Goal: Task Accomplishment & Management: Manage account settings

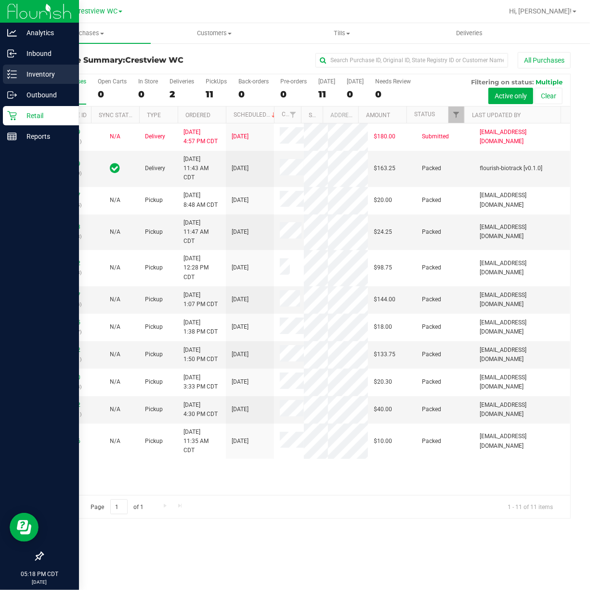
click at [8, 76] on icon at bounding box center [12, 74] width 10 height 10
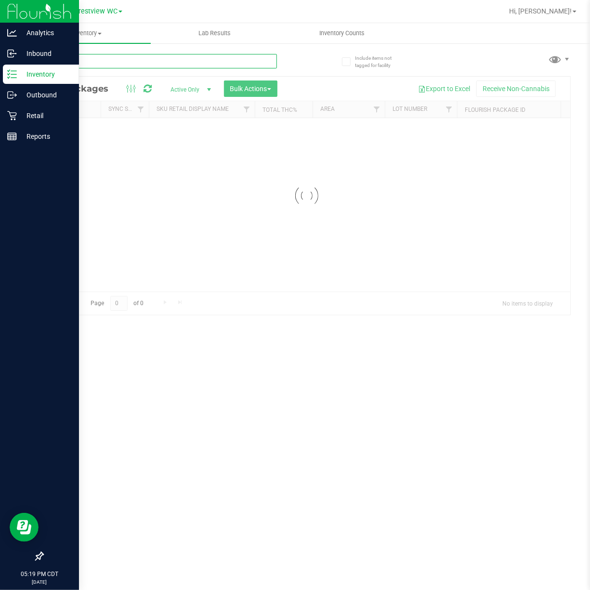
click at [84, 64] on input "text" at bounding box center [159, 61] width 235 height 14
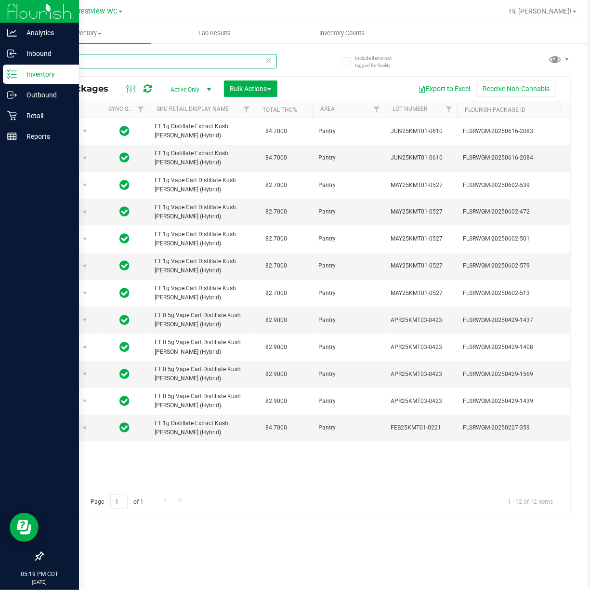
click at [115, 63] on input "kmt" at bounding box center [159, 61] width 235 height 14
click at [114, 63] on input "kmt" at bounding box center [159, 61] width 235 height 14
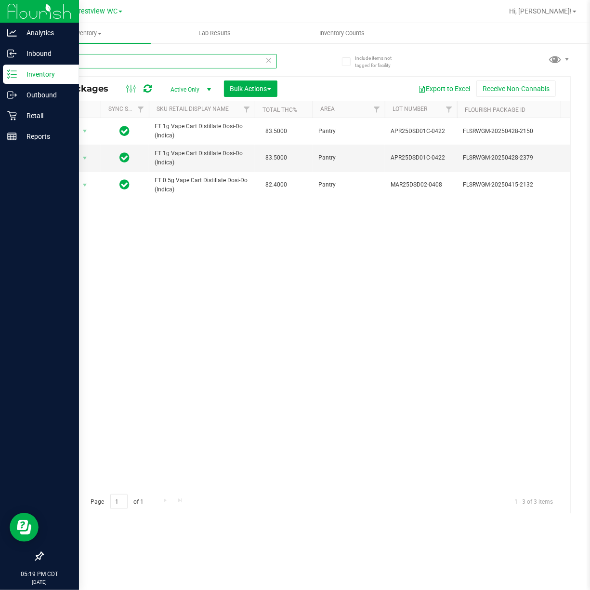
type input "dsd"
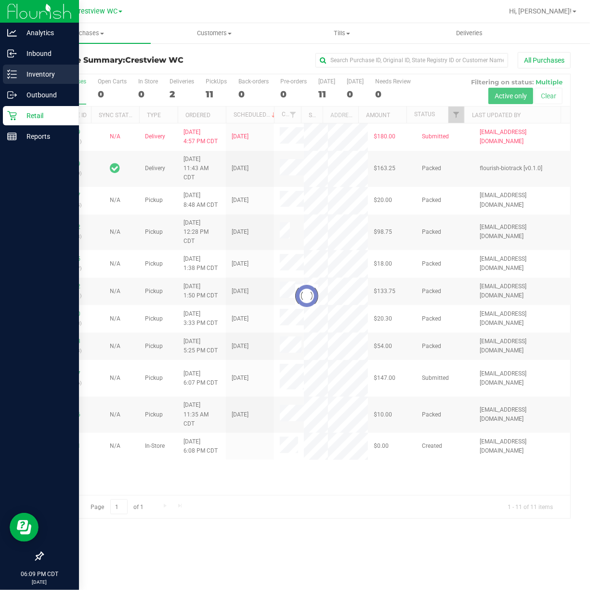
click at [15, 76] on icon at bounding box center [12, 74] width 10 height 10
drag, startPoint x: 51, startPoint y: 83, endPoint x: 27, endPoint y: 73, distance: 25.1
click at [50, 83] on div at bounding box center [307, 296] width 528 height 444
click at [24, 73] on div "Purchase Summary: Crestview WC All Purchases Loading... All Purchases 13 Open C…" at bounding box center [306, 285] width 567 height 486
click at [16, 73] on icon at bounding box center [12, 74] width 10 height 10
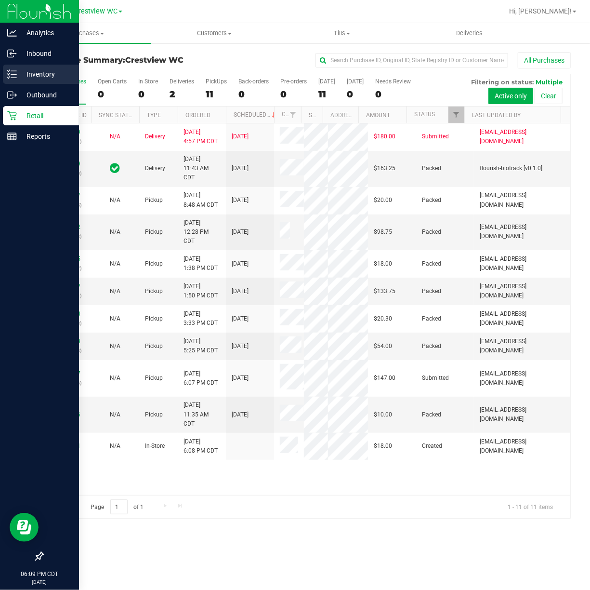
click at [16, 73] on icon at bounding box center [12, 74] width 10 height 10
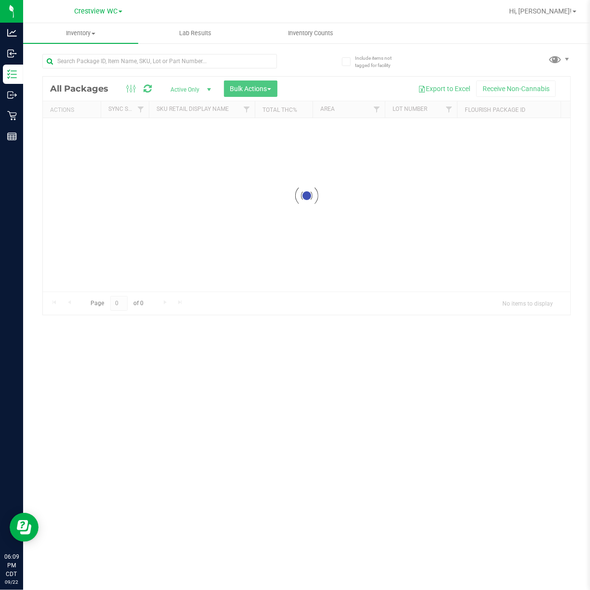
click at [113, 52] on div "Inventory All packages All inventory Waste log Create inventory Lab Results Inv…" at bounding box center [306, 306] width 567 height 567
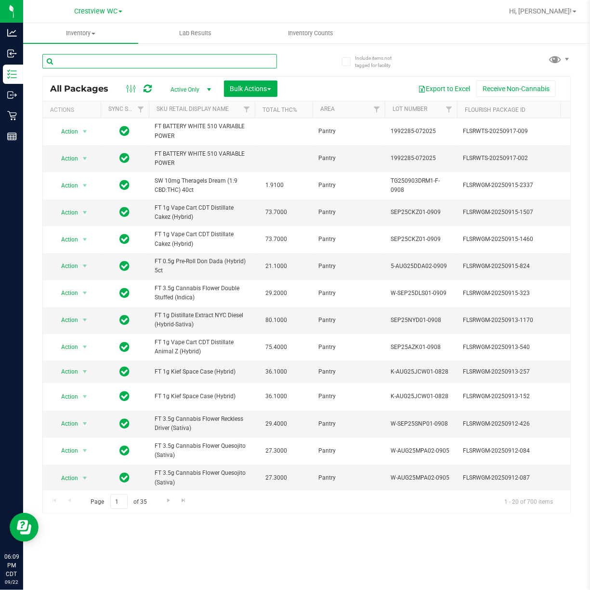
click at [118, 58] on input "text" at bounding box center [159, 61] width 235 height 14
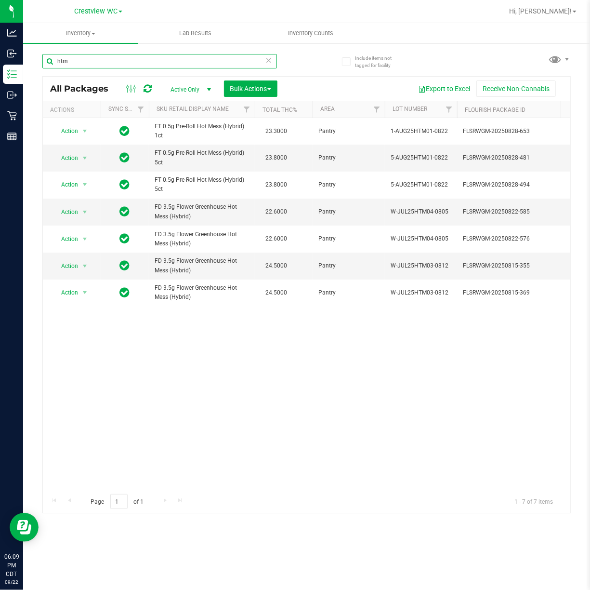
type input "htm"
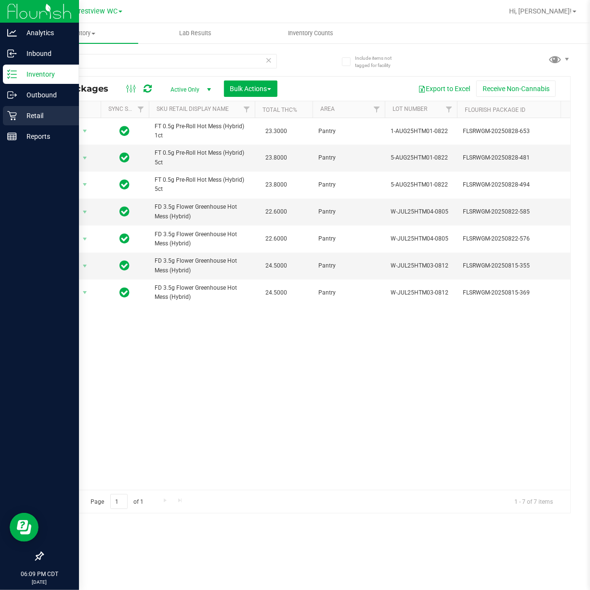
click at [24, 117] on p "Retail" at bounding box center [46, 116] width 58 height 12
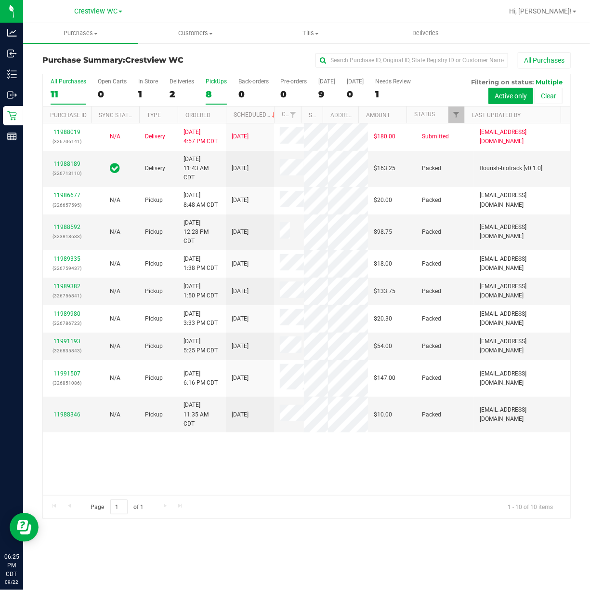
click at [224, 81] on div "PickUps" at bounding box center [216, 81] width 21 height 7
click at [0, 0] on input "PickUps 8" at bounding box center [0, 0] width 0 height 0
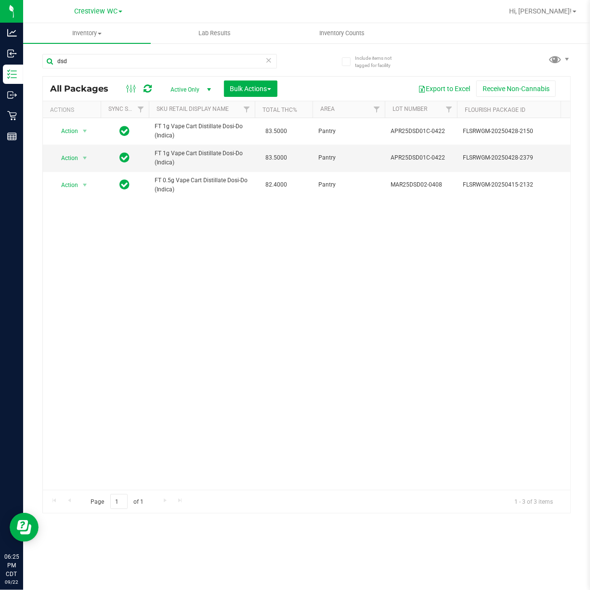
click at [115, 65] on input "dsd" at bounding box center [159, 61] width 235 height 14
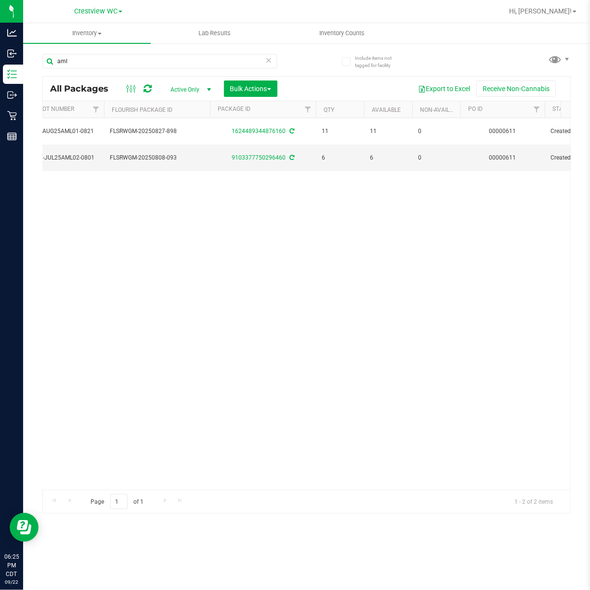
scroll to position [0, 382]
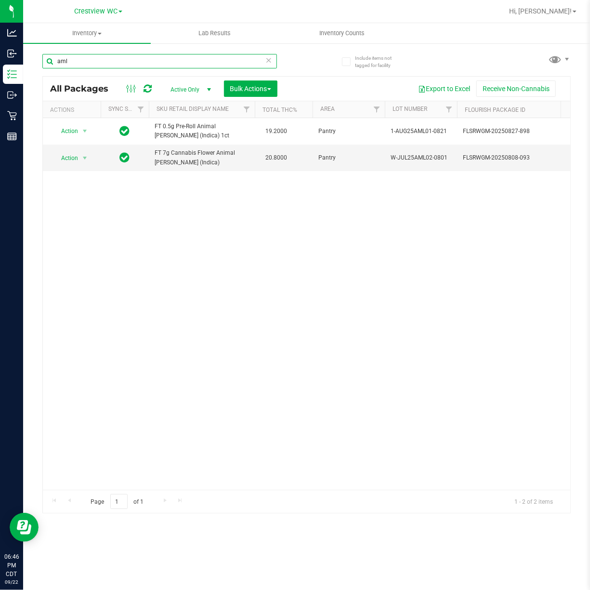
click at [121, 66] on input "aml" at bounding box center [159, 61] width 235 height 14
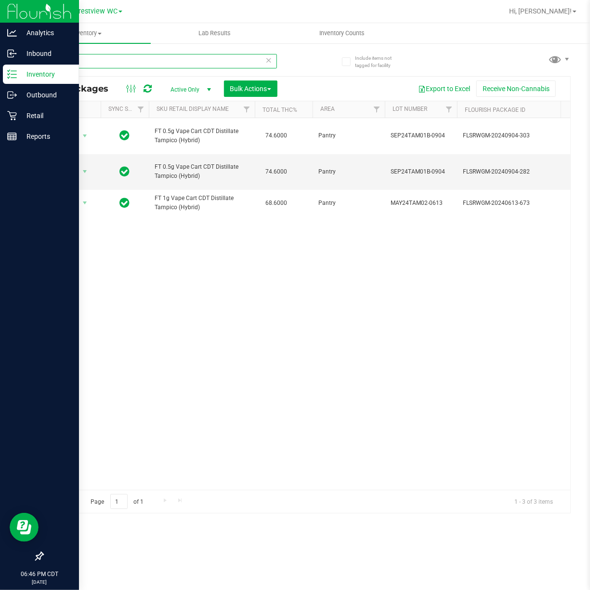
type input "tam"
click at [12, 115] on icon at bounding box center [12, 116] width 10 height 10
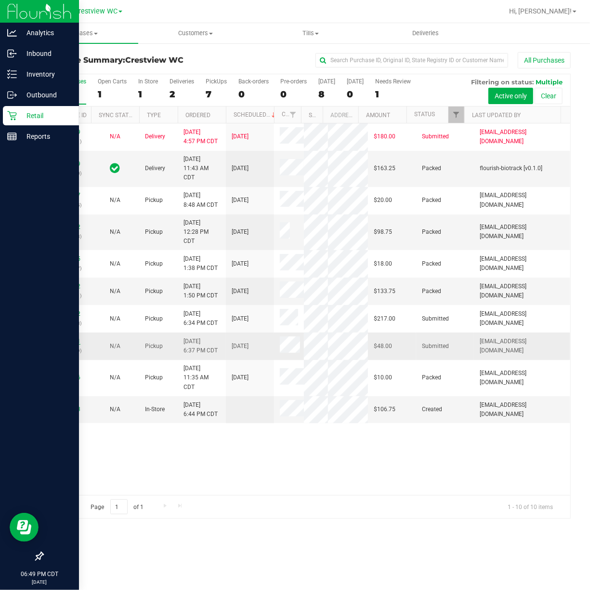
click at [70, 344] on link "11991711" at bounding box center [66, 341] width 27 height 7
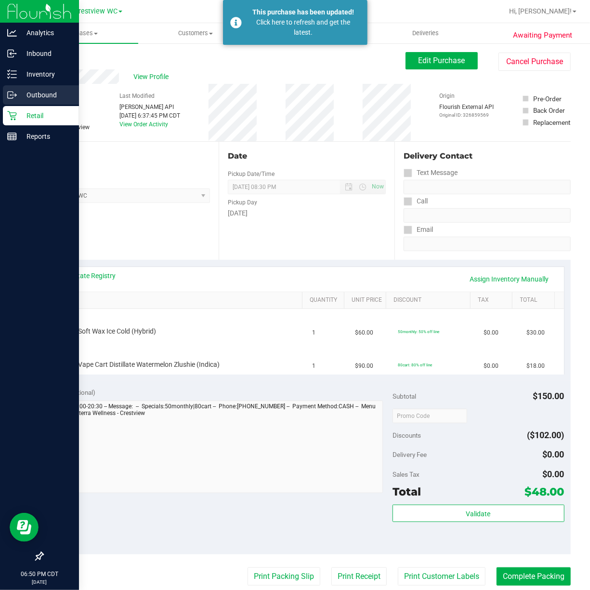
click at [38, 102] on div "Outbound" at bounding box center [41, 94] width 76 height 19
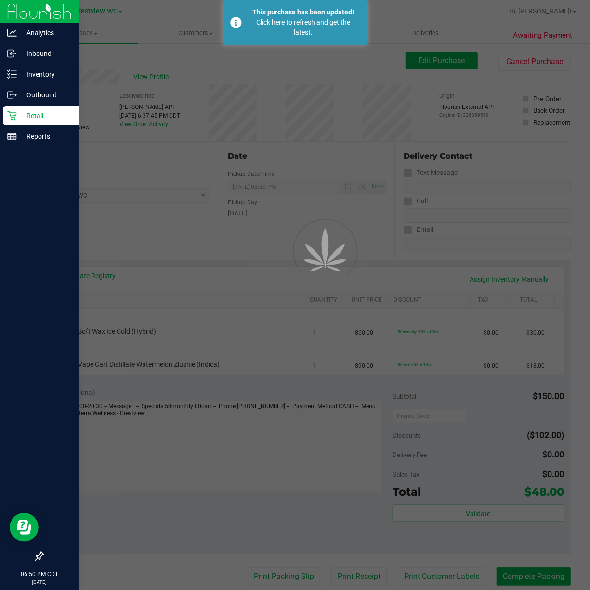
click at [40, 118] on p "Retail" at bounding box center [46, 116] width 58 height 12
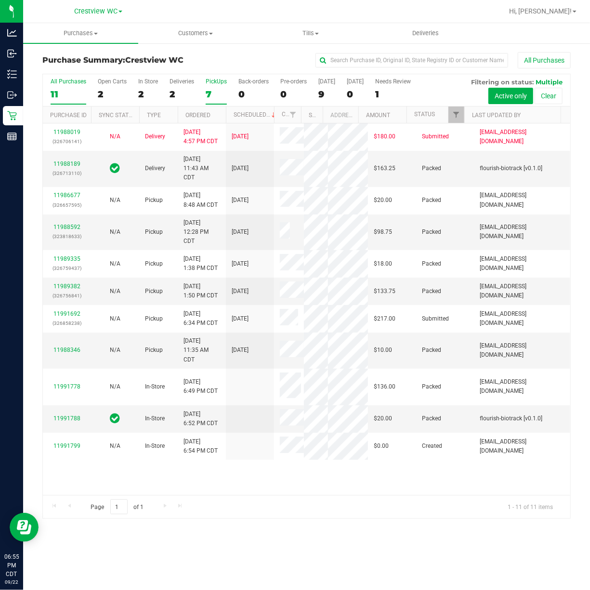
click at [218, 95] on div "7" at bounding box center [216, 94] width 21 height 11
click at [0, 0] on input "PickUps 7" at bounding box center [0, 0] width 0 height 0
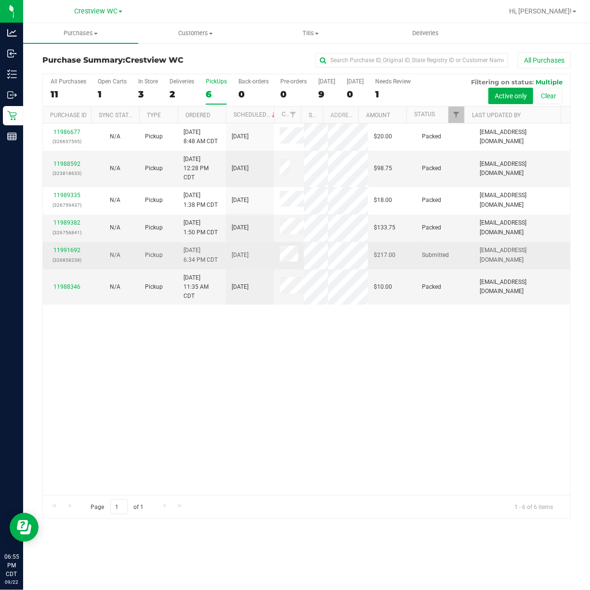
drag, startPoint x: 409, startPoint y: 270, endPoint x: 450, endPoint y: 270, distance: 41.4
click at [446, 269] on tr "11991692 (326858238) N/A Pickup 9/22/2025 6:34 PM CDT 9/22/2025 $217.00 Submitt…" at bounding box center [307, 255] width 528 height 27
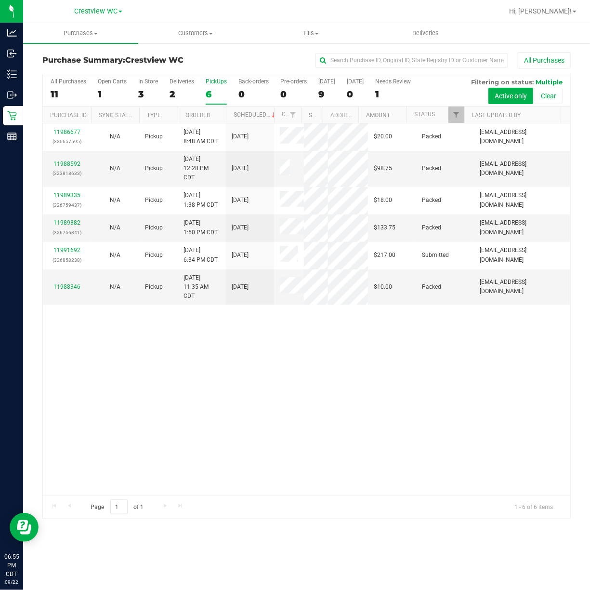
click at [349, 363] on div "11986677 (326657595) N/A Pickup 9/22/2025 8:48 AM CDT 9/22/2025 $20.00 Packed b…" at bounding box center [307, 308] width 528 height 371
click at [144, 86] on label "In Store 3" at bounding box center [148, 91] width 20 height 26
click at [0, 0] on input "In Store 3" at bounding box center [0, 0] width 0 height 0
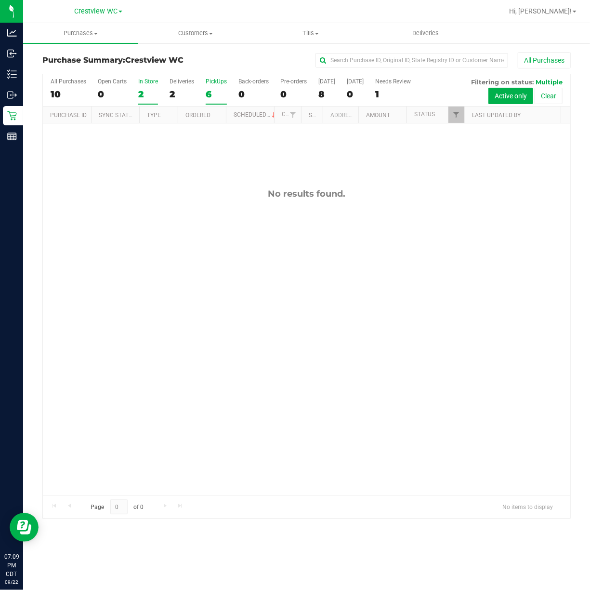
click at [213, 91] on div "6" at bounding box center [216, 94] width 21 height 11
click at [0, 0] on input "PickUps 6" at bounding box center [0, 0] width 0 height 0
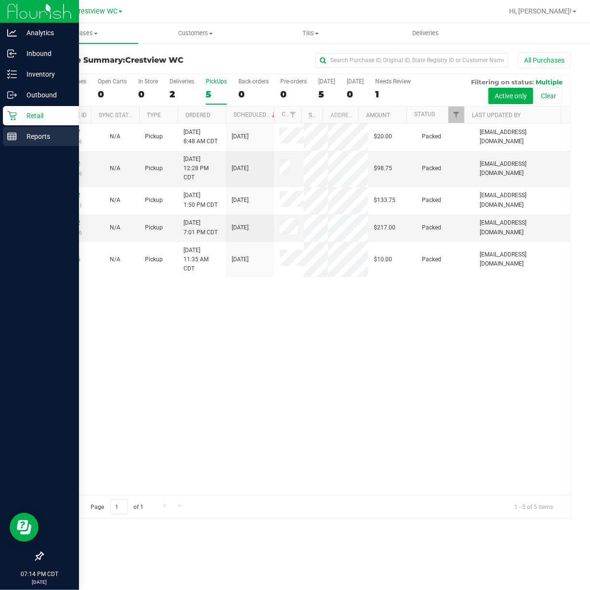
click at [31, 145] on div "Reports" at bounding box center [41, 136] width 76 height 19
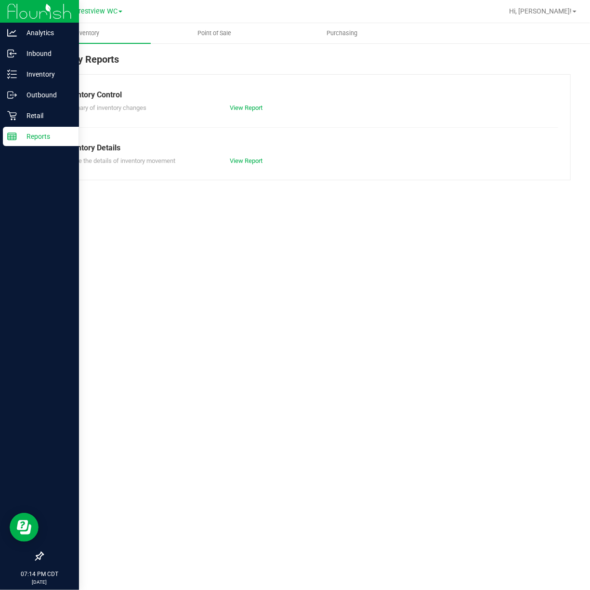
click at [238, 23] on link "Point of Sale" at bounding box center [215, 33] width 128 height 20
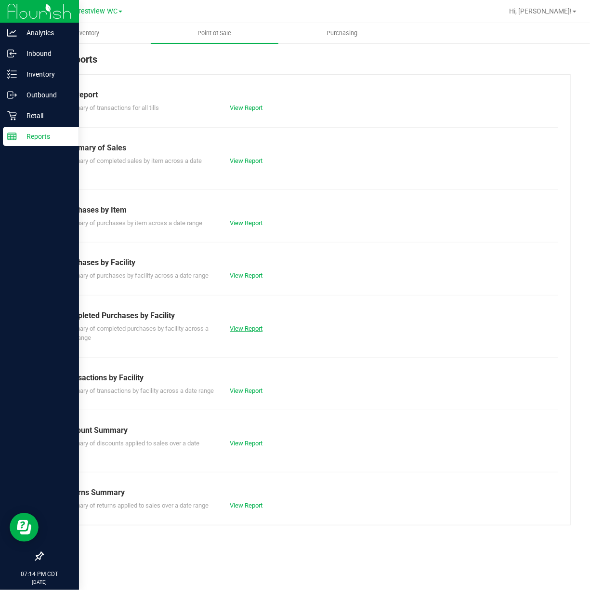
click at [251, 327] on link "View Report" at bounding box center [246, 328] width 33 height 7
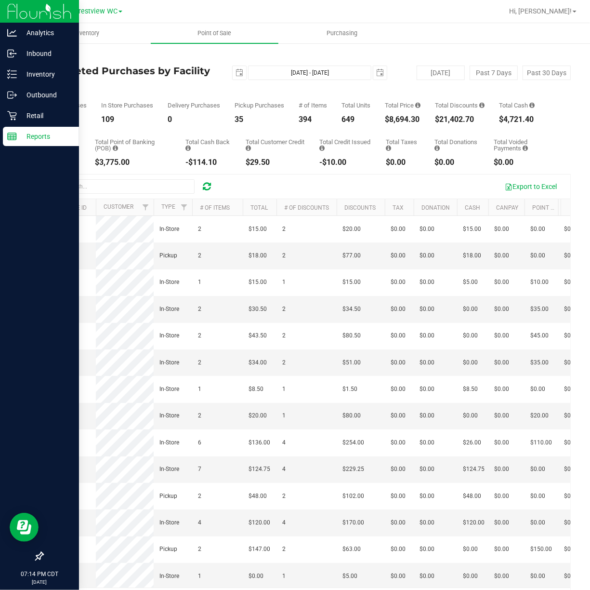
drag, startPoint x: 424, startPoint y: 118, endPoint x: 380, endPoint y: 99, distance: 48.0
click at [380, 99] on div "Total Purchases 144 In Store Purchases 109 Delivery Purchases 0 Pickup Purchase…" at bounding box center [306, 105] width 529 height 37
click at [399, 128] on div "Total CanPay $282.50 Total Point of Banking (POB) $3,775.00 Total Cash Back -$1…" at bounding box center [306, 144] width 529 height 43
drag, startPoint x: 433, startPoint y: 119, endPoint x: 372, endPoint y: 91, distance: 66.8
click at [372, 91] on div "Total Purchases 144 In Store Purchases 109 Delivery Purchases 0 Pickup Purchase…" at bounding box center [306, 105] width 529 height 37
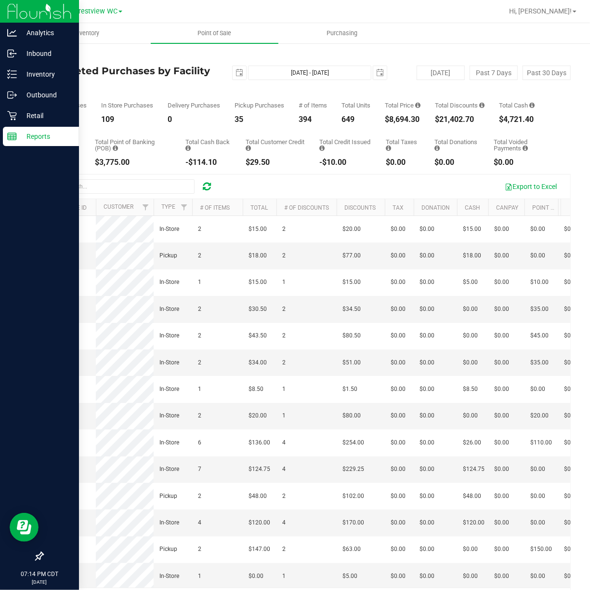
click at [372, 91] on div "Total Purchases 144 In Store Purchases 109 Delivery Purchases 0 Pickup Purchase…" at bounding box center [306, 105] width 529 height 37
drag, startPoint x: 377, startPoint y: 103, endPoint x: 440, endPoint y: 122, distance: 66.0
click at [440, 122] on div "Total Purchases 144 In Store Purchases 109 Delivery Purchases 0 Pickup Purchase…" at bounding box center [306, 105] width 529 height 37
click at [440, 122] on div "$21,402.70" at bounding box center [460, 120] width 50 height 8
drag, startPoint x: 434, startPoint y: 120, endPoint x: 378, endPoint y: 96, distance: 60.7
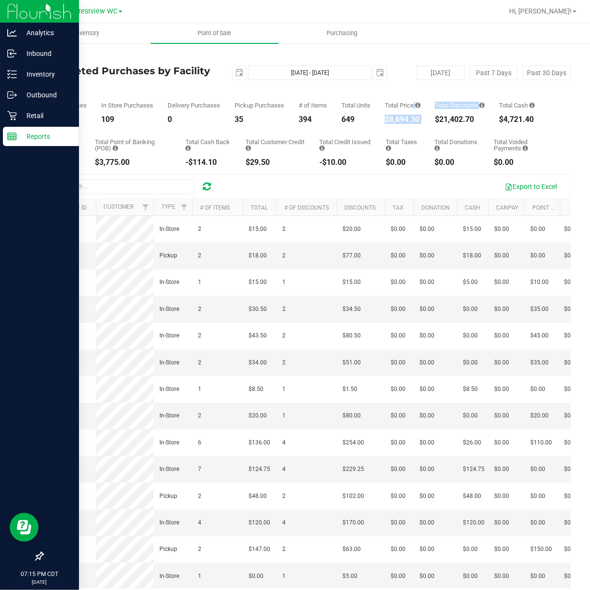
click at [380, 96] on div "Total Purchases 144 In Store Purchases 109 Delivery Purchases 0 Pickup Purchase…" at bounding box center [306, 105] width 529 height 37
click at [376, 109] on div "Total Purchases 144 In Store Purchases 109 Delivery Purchases 0 Pickup Purchase…" at bounding box center [306, 105] width 529 height 37
drag, startPoint x: 359, startPoint y: 119, endPoint x: 332, endPoint y: 95, distance: 36.9
click at [332, 95] on div "Total Purchases 144 In Store Purchases 109 Delivery Purchases 0 Pickup Purchase…" at bounding box center [306, 105] width 529 height 37
click at [313, 101] on div "Total Purchases 144 In Store Purchases 109 Delivery Purchases 0 Pickup Purchase…" at bounding box center [306, 105] width 529 height 37
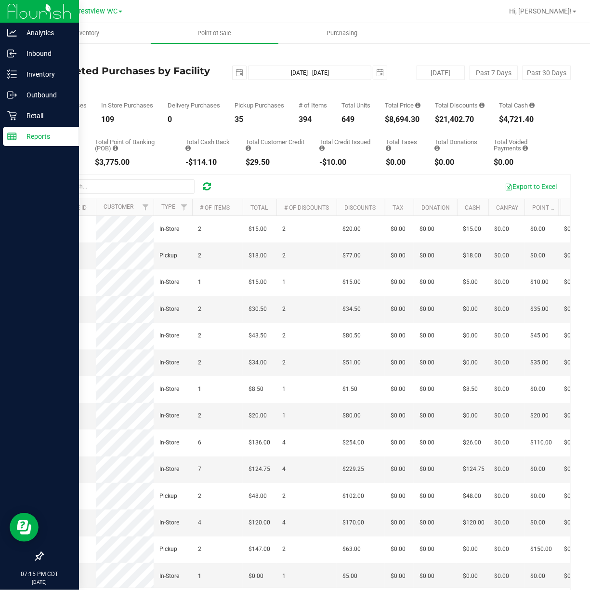
drag, startPoint x: 284, startPoint y: 104, endPoint x: 347, endPoint y: 119, distance: 64.5
click at [347, 119] on div "Total Purchases 144 In Store Purchases 109 Delivery Purchases 0 Pickup Purchase…" at bounding box center [306, 105] width 529 height 37
click at [347, 119] on div "649" at bounding box center [356, 120] width 29 height 8
drag, startPoint x: 510, startPoint y: 162, endPoint x: 30, endPoint y: 68, distance: 489.1
click at [30, 68] on div "Back Completed Purchases by Facility Report 2025-09-22 Sep 22, 2025 - Sep 22, 2…" at bounding box center [306, 331] width 567 height 578
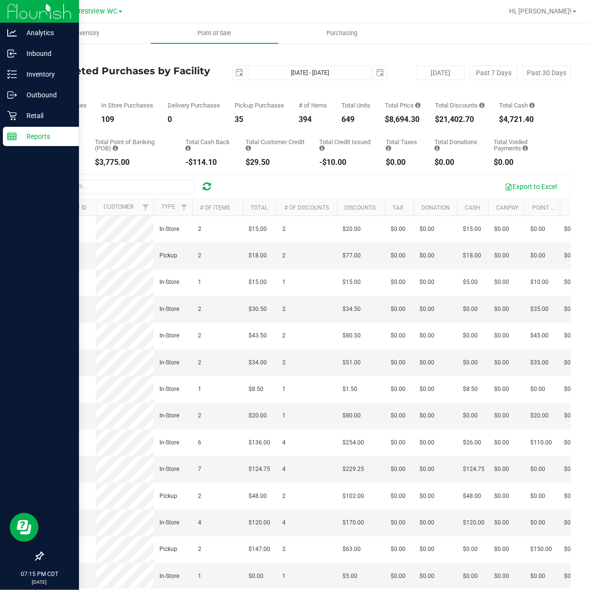
click at [60, 74] on h4 "Completed Purchases by Facility Report" at bounding box center [130, 76] width 176 height 21
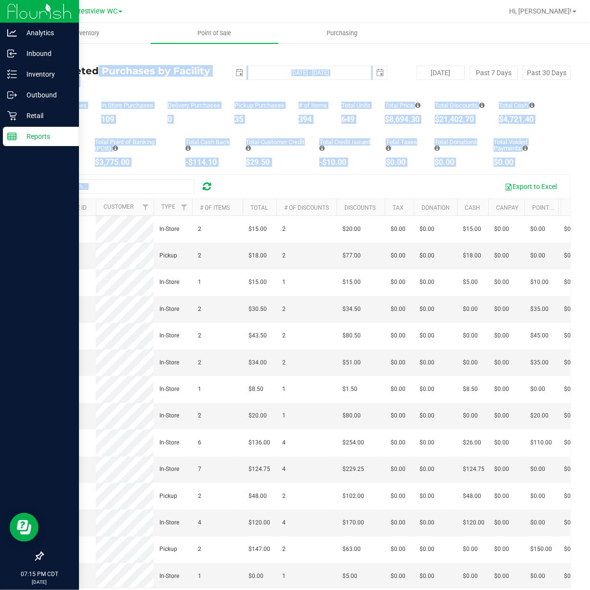
drag, startPoint x: 40, startPoint y: 69, endPoint x: 529, endPoint y: 169, distance: 498.1
click at [529, 169] on div "Back Completed Purchases by Facility Report 2025-09-22 Sep 22, 2025 - Sep 22, 2…" at bounding box center [306, 331] width 567 height 578
click at [529, 164] on div "$0.00" at bounding box center [525, 163] width 63 height 8
drag, startPoint x: 514, startPoint y: 164, endPoint x: 48, endPoint y: 75, distance: 473.8
click at [48, 75] on div "Back Completed Purchases by Facility Report 2025-09-22 Sep 22, 2025 - Sep 22, 2…" at bounding box center [306, 331] width 529 height 559
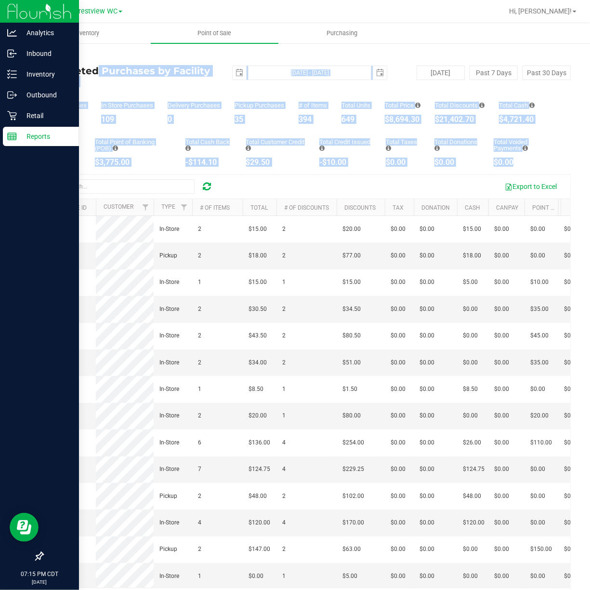
click at [48, 75] on h4 "Completed Purchases by Facility Report" at bounding box center [130, 76] width 176 height 21
drag, startPoint x: 41, startPoint y: 70, endPoint x: 529, endPoint y: 161, distance: 496.4
click at [529, 161] on div "Back Completed Purchases by Facility Report 2025-09-22 Sep 22, 2025 - Sep 22, 2…" at bounding box center [306, 331] width 567 height 578
click at [521, 144] on div "Total Voided Payments" at bounding box center [525, 145] width 63 height 13
drag, startPoint x: 518, startPoint y: 160, endPoint x: 45, endPoint y: 68, distance: 482.5
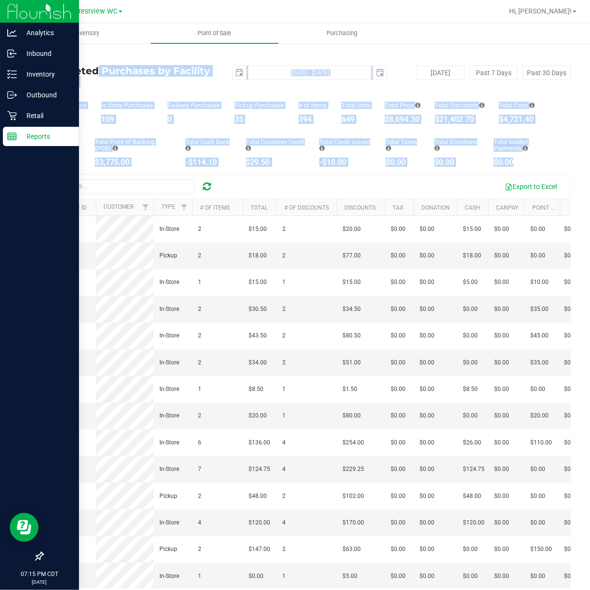
click at [45, 68] on div "Back Completed Purchases by Facility Report 2025-09-22 Sep 22, 2025 - Sep 22, 2…" at bounding box center [306, 331] width 529 height 559
click at [45, 68] on h4 "Completed Purchases by Facility Report" at bounding box center [130, 76] width 176 height 21
drag, startPoint x: 37, startPoint y: 68, endPoint x: 552, endPoint y: 167, distance: 523.9
click at [552, 167] on div "Back Completed Purchases by Facility Report 2025-09-22 Sep 22, 2025 - Sep 22, 2…" at bounding box center [306, 331] width 567 height 578
click at [548, 167] on div "Back Completed Purchases by Facility Report 2025-09-22 Sep 22, 2025 - Sep 22, 2…" at bounding box center [306, 331] width 529 height 559
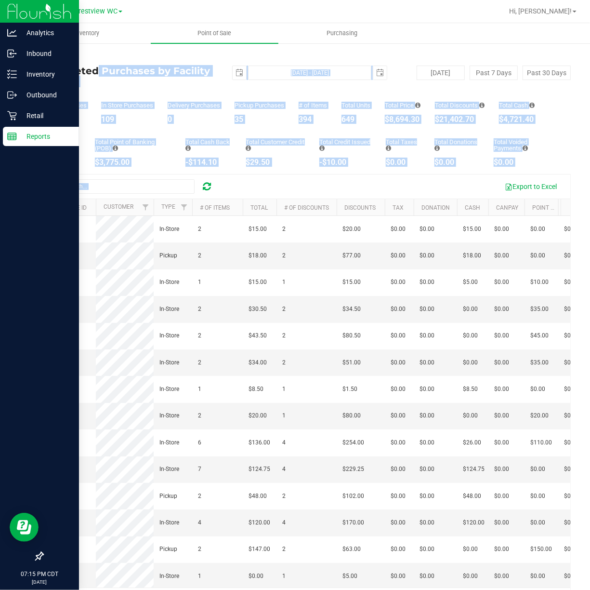
drag, startPoint x: 543, startPoint y: 167, endPoint x: 41, endPoint y: 74, distance: 511.1
click at [41, 74] on div "Back Completed Purchases by Facility Report 2025-09-22 Sep 22, 2025 - Sep 22, 2…" at bounding box center [306, 331] width 567 height 578
click at [33, 66] on div "Back Completed Purchases by Facility Report 2025-09-22 Sep 22, 2025 - Sep 22, 2…" at bounding box center [306, 331] width 567 height 578
drag, startPoint x: 39, startPoint y: 67, endPoint x: 523, endPoint y: 160, distance: 492.6
click at [523, 160] on div "Back Completed Purchases by Facility Report 2025-09-22 Sep 22, 2025 - Sep 22, 2…" at bounding box center [306, 331] width 567 height 578
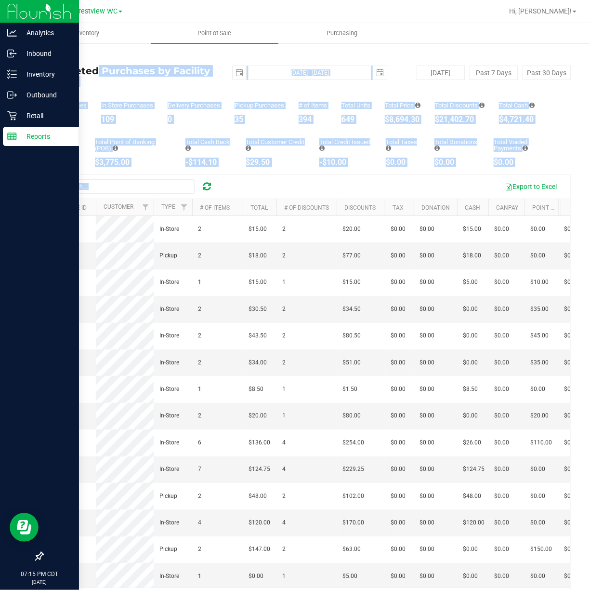
click at [523, 160] on div "$0.00" at bounding box center [525, 163] width 63 height 8
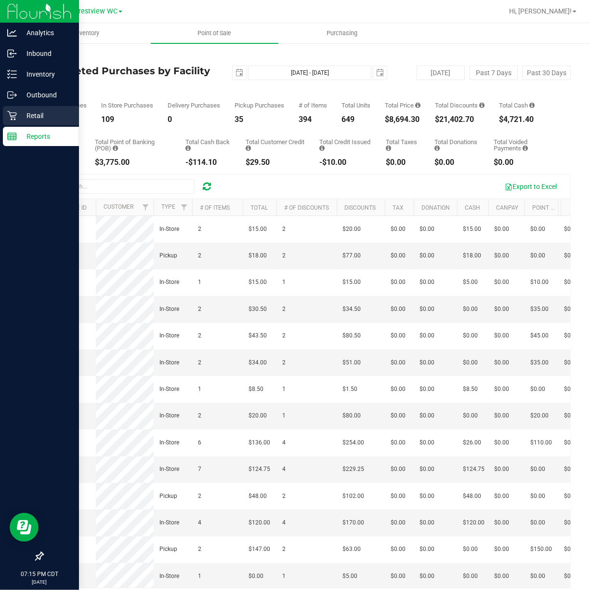
click at [11, 122] on div "Retail" at bounding box center [41, 115] width 76 height 19
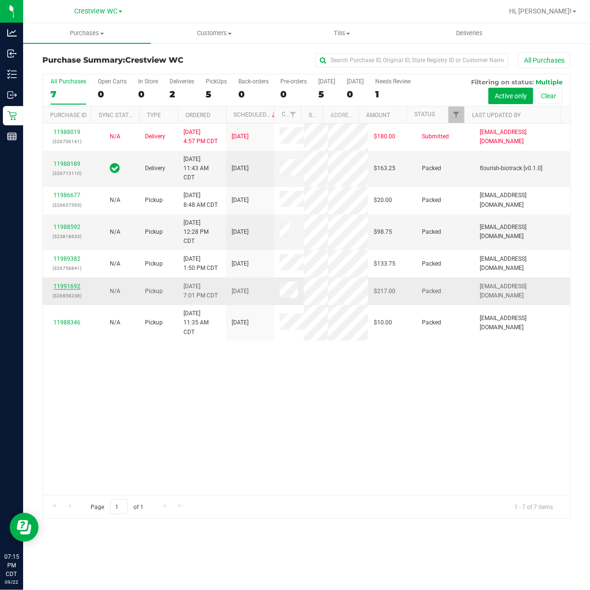
click at [79, 290] on link "11991692" at bounding box center [66, 286] width 27 height 7
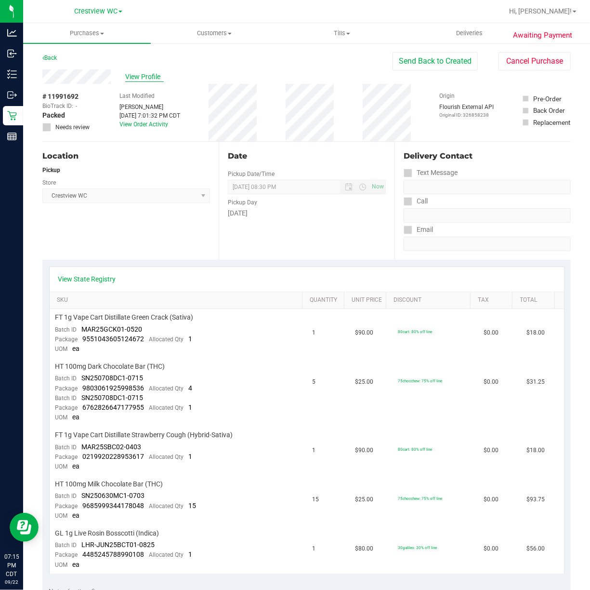
click at [149, 81] on span "View Profile" at bounding box center [144, 77] width 39 height 10
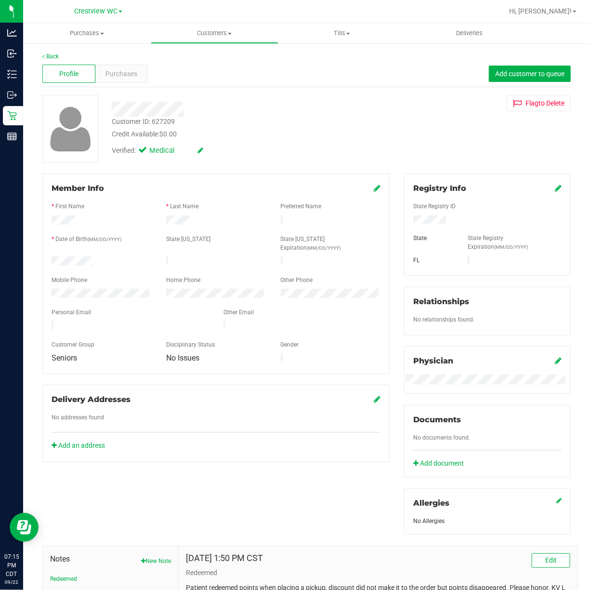
click at [126, 83] on div "Profile Purchases Add customer to queue" at bounding box center [306, 74] width 529 height 26
click at [127, 83] on div "Profile Purchases Add customer to queue" at bounding box center [306, 74] width 529 height 26
click at [127, 80] on div "Purchases" at bounding box center [121, 74] width 53 height 18
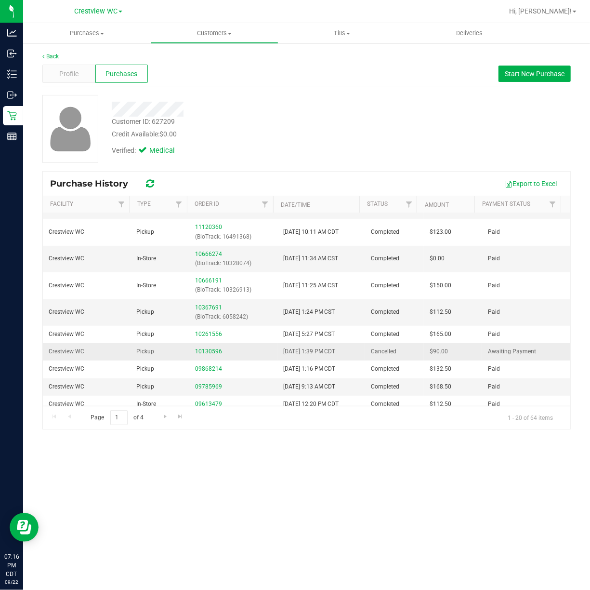
scroll to position [193, 0]
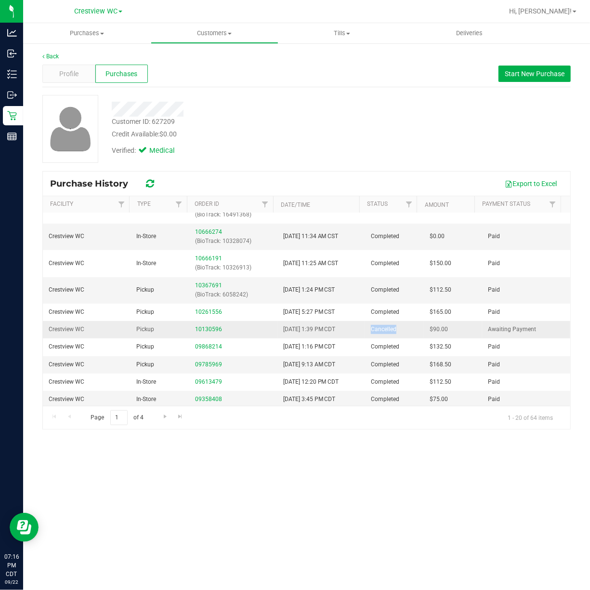
drag, startPoint x: 361, startPoint y: 334, endPoint x: 392, endPoint y: 336, distance: 30.9
click at [392, 336] on td "Cancelled" at bounding box center [394, 329] width 59 height 17
drag, startPoint x: 276, startPoint y: 331, endPoint x: 345, endPoint y: 336, distance: 70.1
click at [345, 336] on td "10/23/2024 1:39 PM CDT" at bounding box center [322, 329] width 88 height 17
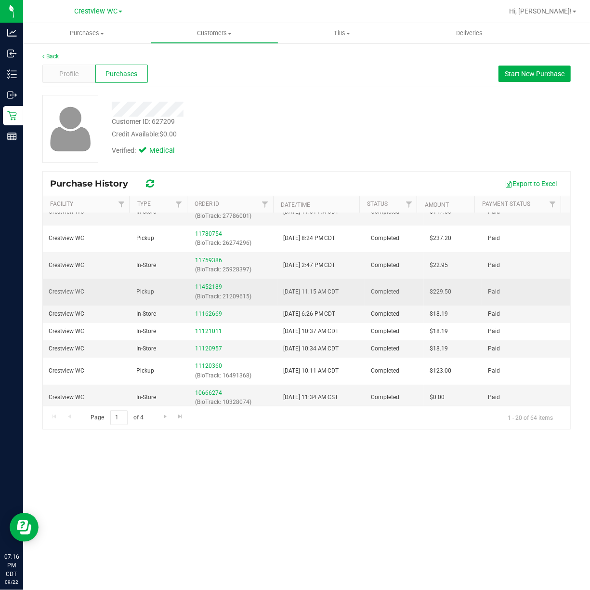
scroll to position [0, 0]
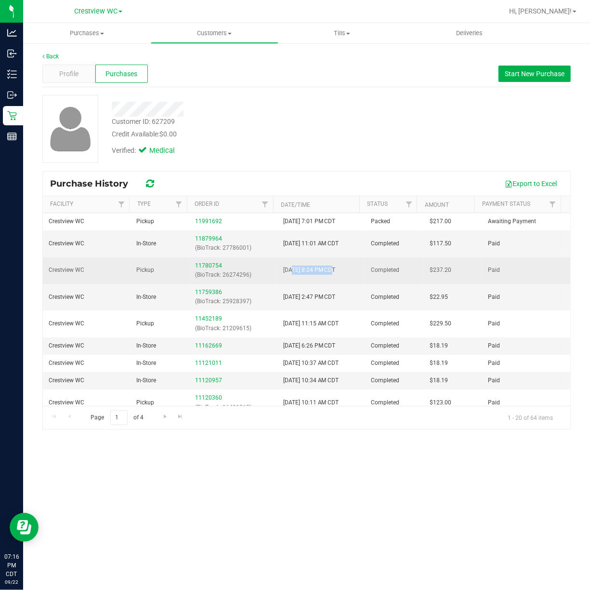
drag, startPoint x: 289, startPoint y: 269, endPoint x: 330, endPoint y: 271, distance: 40.5
click at [330, 271] on span "8/12/2025 8:24 PM CDT" at bounding box center [309, 269] width 53 height 9
click at [313, 272] on span "8/12/2025 8:24 PM CDT" at bounding box center [309, 269] width 53 height 9
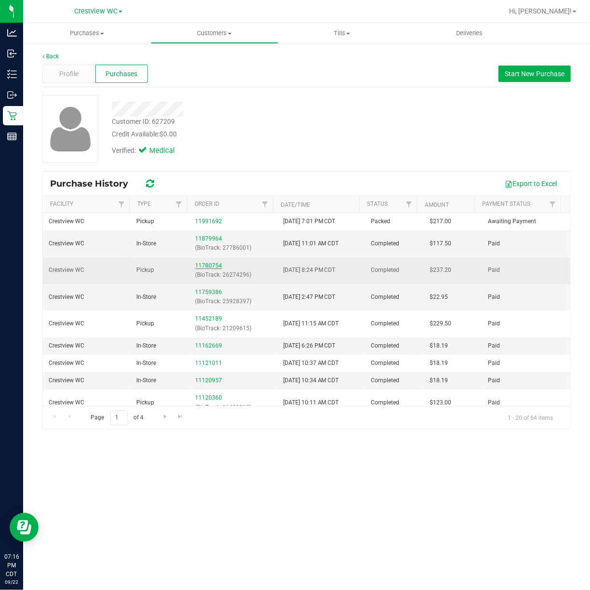
click at [204, 265] on link "11780754" at bounding box center [208, 265] width 27 height 7
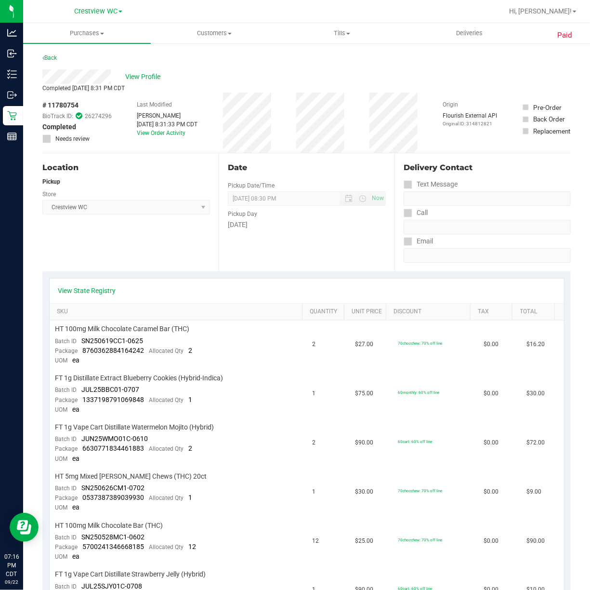
drag, startPoint x: 165, startPoint y: 124, endPoint x: 179, endPoint y: 126, distance: 14.5
click at [179, 126] on div "Aug 12, 2025 8:31:33 PM CDT" at bounding box center [167, 124] width 61 height 9
click at [151, 203] on span "Crestview WC Select Store Bonita Springs WC Boynton Beach WC Bradenton WC Brand…" at bounding box center [126, 207] width 168 height 14
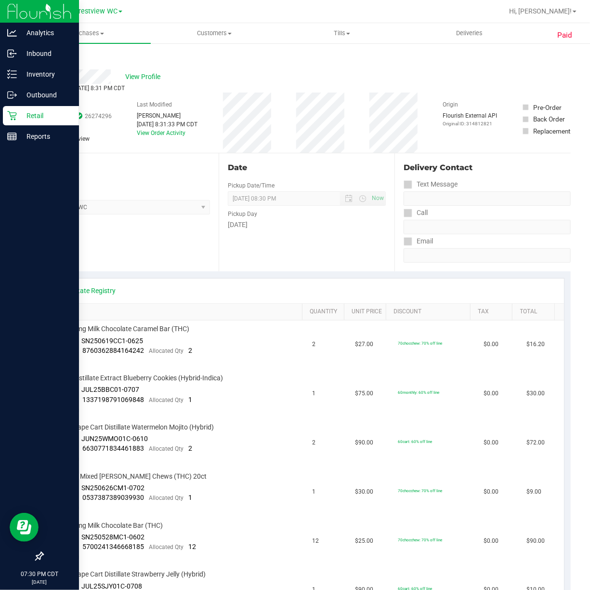
click at [8, 118] on icon at bounding box center [12, 116] width 10 height 10
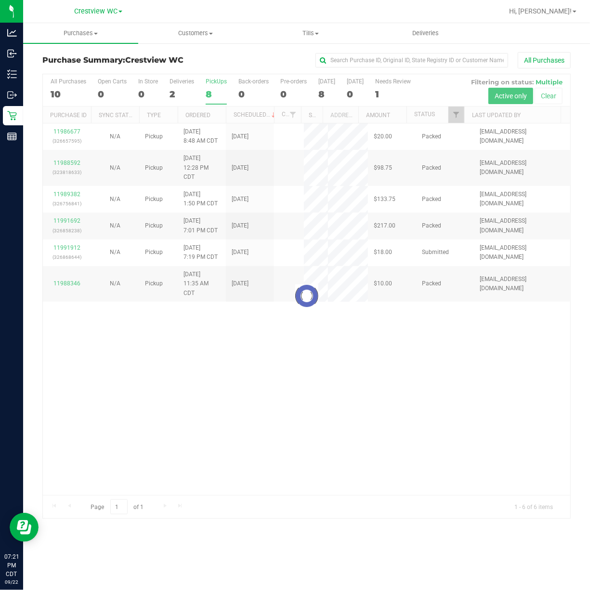
click at [313, 394] on div at bounding box center [307, 296] width 528 height 444
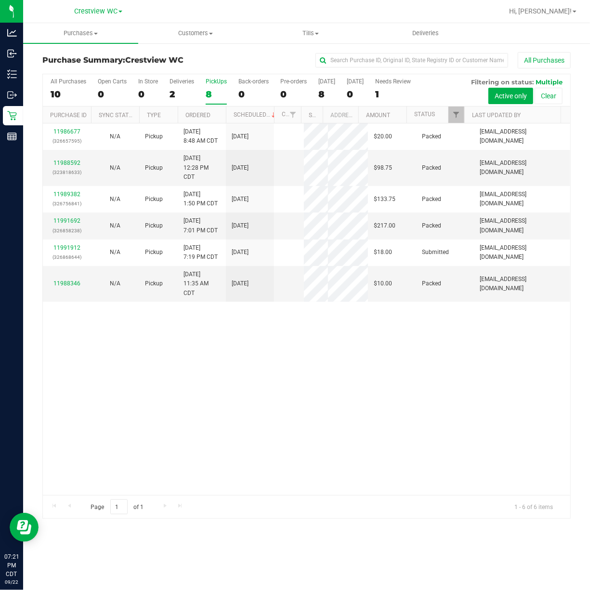
click at [313, 417] on div "11986677 (326657595) N/A Pickup [DATE] 8:48 AM CDT 9/22/2025 $20.00 Packed [EMA…" at bounding box center [307, 308] width 528 height 371
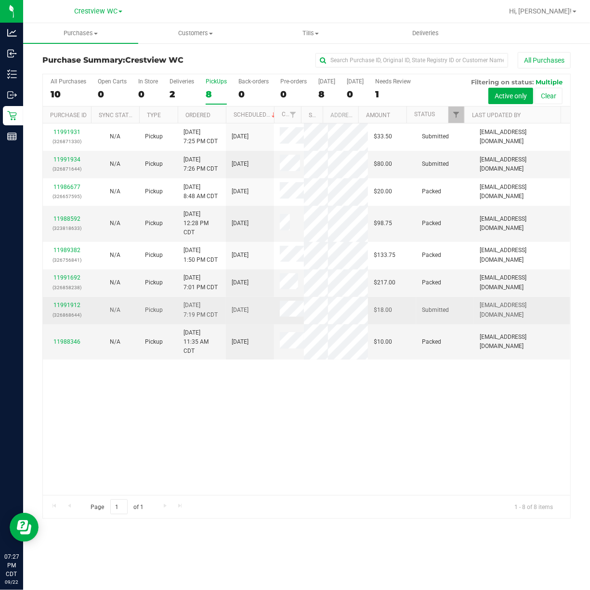
drag, startPoint x: 403, startPoint y: 322, endPoint x: 457, endPoint y: 329, distance: 53.9
click at [457, 324] on tr "11991912 (326868644) N/A Pickup [DATE] 7:19 PM CDT 9/22/2025 $18.00 Submitted […" at bounding box center [307, 310] width 528 height 27
click at [456, 324] on td "Submitted" at bounding box center [445, 310] width 58 height 27
drag, startPoint x: 440, startPoint y: 324, endPoint x: 382, endPoint y: 331, distance: 59.2
click at [382, 324] on tr "11991912 (326868644) N/A Pickup [DATE] 7:19 PM CDT 9/22/2025 $18.00 Submitted […" at bounding box center [307, 310] width 528 height 27
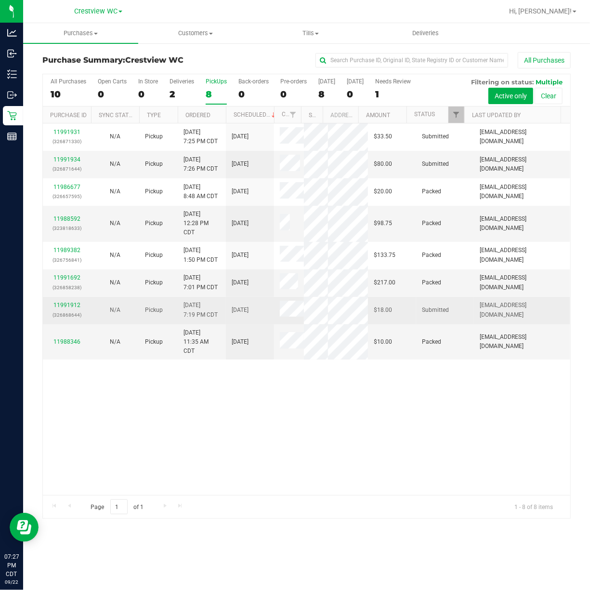
click at [382, 324] on td "$18.00" at bounding box center [392, 310] width 48 height 27
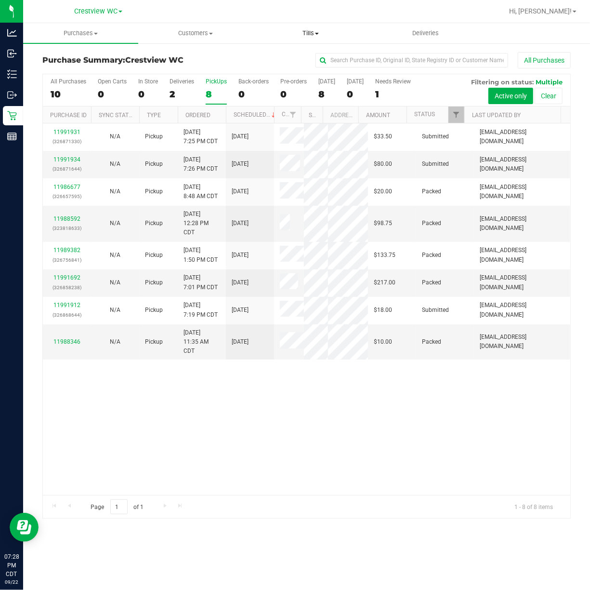
click at [315, 24] on uib-tab-heading "Tills Manage tills Reconcile e-payments" at bounding box center [310, 33] width 114 height 19
click at [306, 53] on li "Manage tills" at bounding box center [310, 59] width 115 height 12
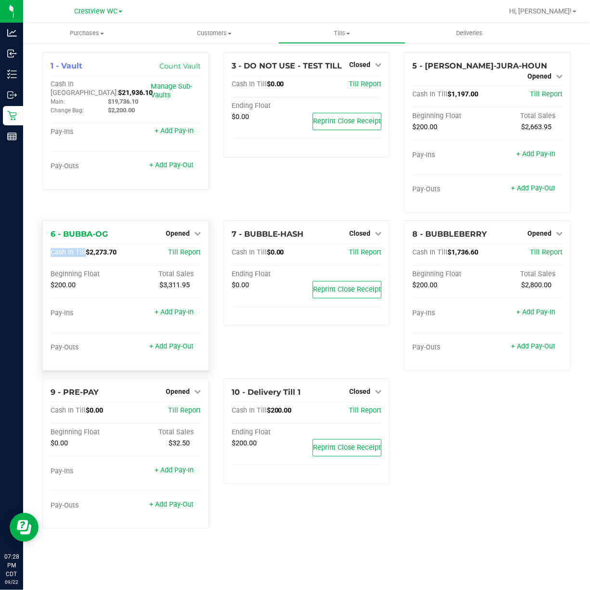
drag, startPoint x: 82, startPoint y: 241, endPoint x: 138, endPoint y: 252, distance: 57.0
click at [138, 252] on div "Cash In Till $2,273.70 Till Report Beginning Float Total Sales $200.00 $3,311.9…" at bounding box center [126, 305] width 150 height 114
click at [303, 332] on div "7 - BUBBLE-HASH Closed Open Till Cash In Till $0.00 Till Report Ending Float $0…" at bounding box center [306, 299] width 181 height 158
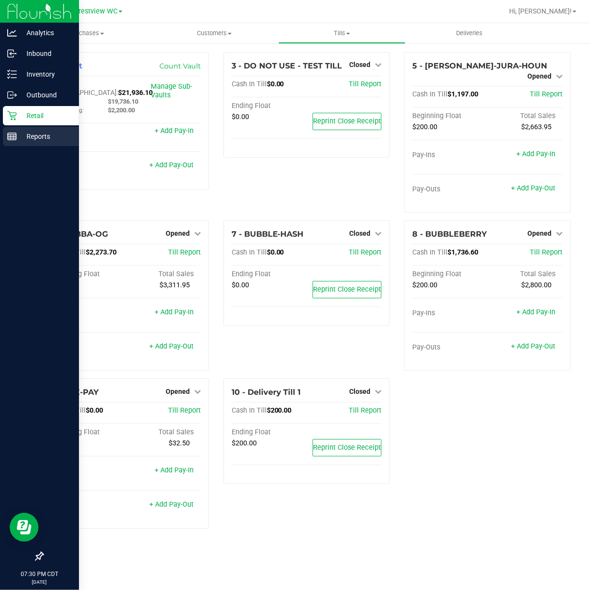
click at [11, 139] on line at bounding box center [11, 137] width 0 height 5
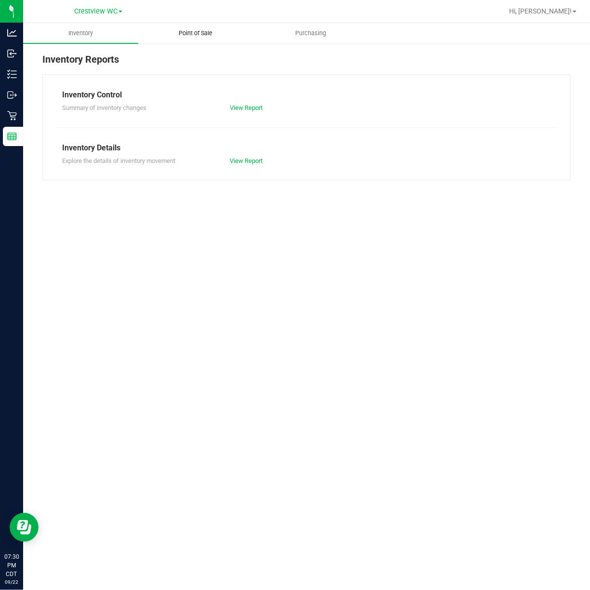
click at [213, 29] on span "Point of Sale" at bounding box center [196, 33] width 60 height 9
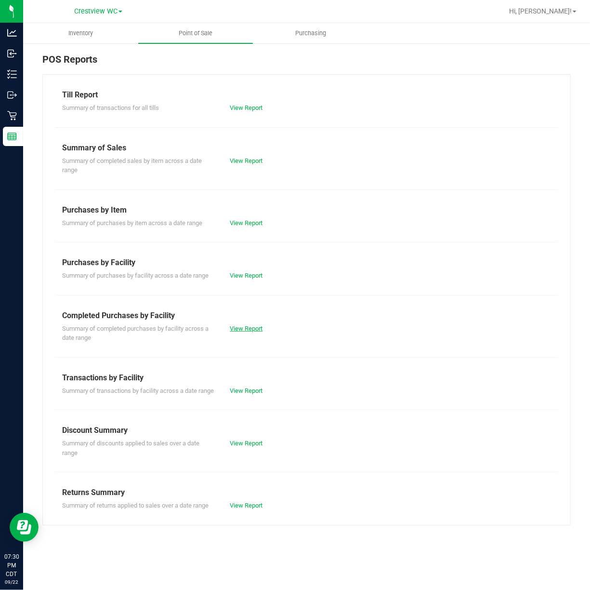
click at [252, 331] on link "View Report" at bounding box center [246, 328] width 33 height 7
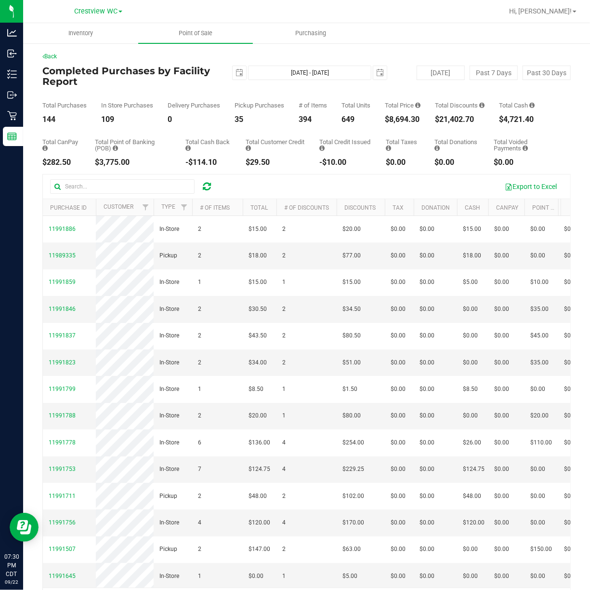
drag, startPoint x: 386, startPoint y: 120, endPoint x: 421, endPoint y: 120, distance: 34.7
click at [421, 120] on div "Total Purchases 144 In Store Purchases 109 Delivery Purchases 0 Pickup Purchase…" at bounding box center [306, 105] width 529 height 37
click at [421, 120] on div "$8,694.30" at bounding box center [403, 120] width 36 height 8
drag, startPoint x: 380, startPoint y: 118, endPoint x: 415, endPoint y: 123, distance: 36.0
click at [415, 123] on div "Total Purchases 144 In Store Purchases 109 Delivery Purchases 0 Pickup Purchase…" at bounding box center [306, 105] width 529 height 37
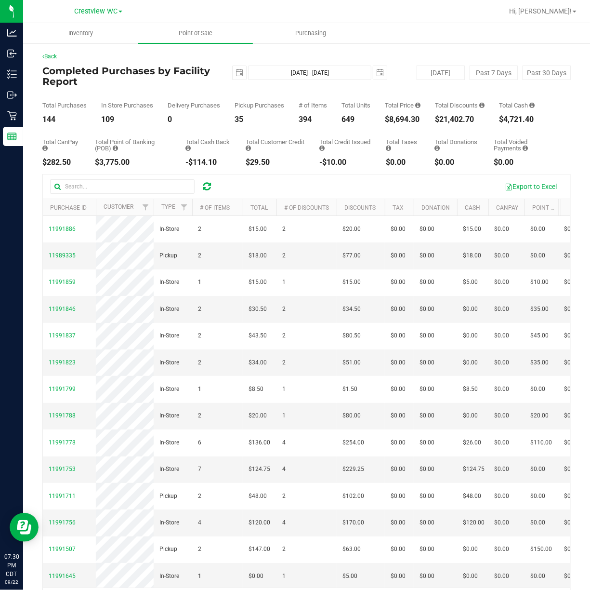
click at [415, 123] on div "$8,694.30" at bounding box center [403, 120] width 36 height 8
drag, startPoint x: 428, startPoint y: 123, endPoint x: 380, endPoint y: 107, distance: 50.4
click at [381, 108] on div "Back Completed Purchases by Facility Report 2025-09-22 Sep 22, 2025 - Sep 22, 2…" at bounding box center [306, 331] width 529 height 559
click at [382, 106] on div "Total Purchases 144 In Store Purchases 109 Delivery Purchases 0 Pickup Purchase…" at bounding box center [306, 105] width 529 height 37
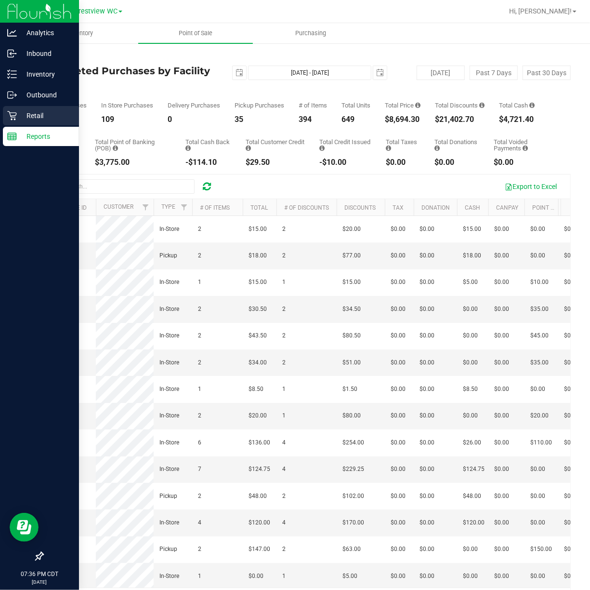
click at [13, 122] on div "Retail" at bounding box center [41, 115] width 76 height 19
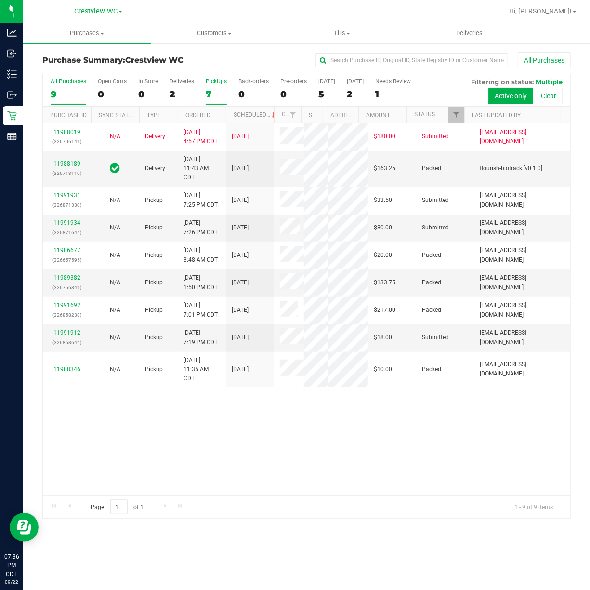
click at [224, 92] on div "7" at bounding box center [216, 94] width 21 height 11
click at [0, 0] on input "PickUps 7" at bounding box center [0, 0] width 0 height 0
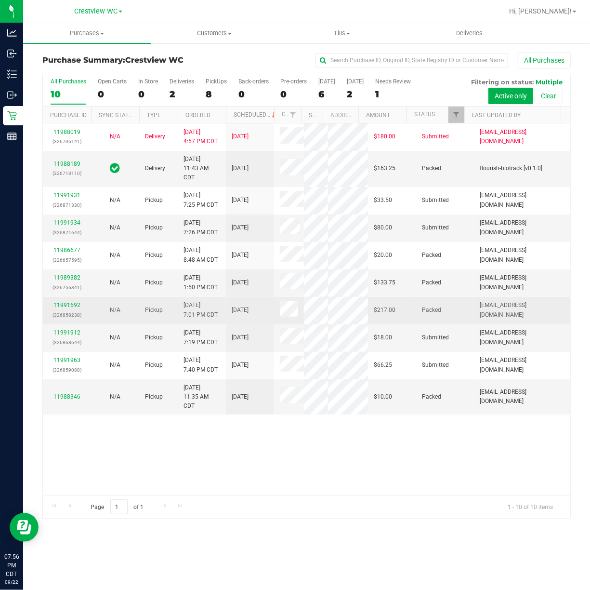
click at [72, 324] on td "11991692 (326858238)" at bounding box center [67, 310] width 48 height 27
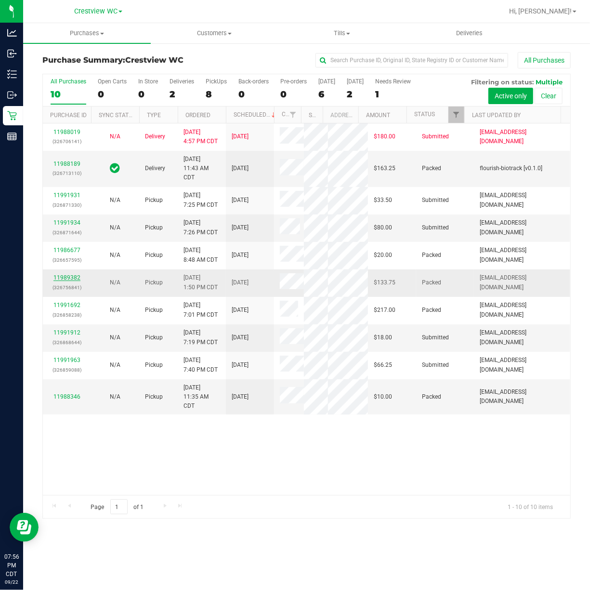
click at [65, 281] on link "11989382" at bounding box center [66, 277] width 27 height 7
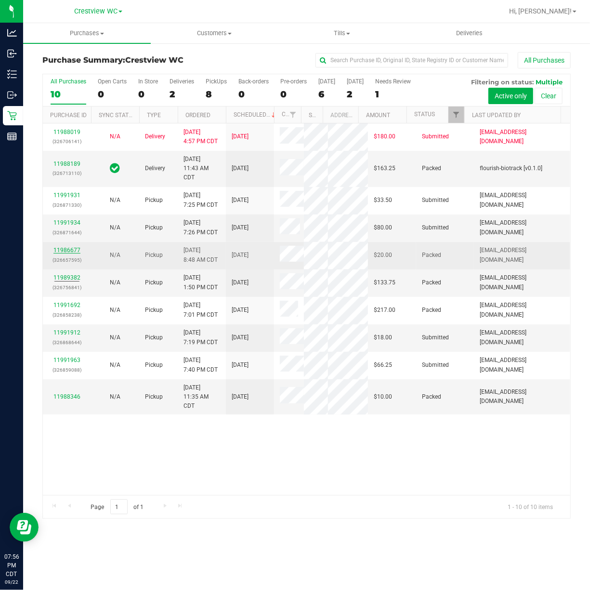
click at [68, 253] on link "11986677" at bounding box center [66, 250] width 27 height 7
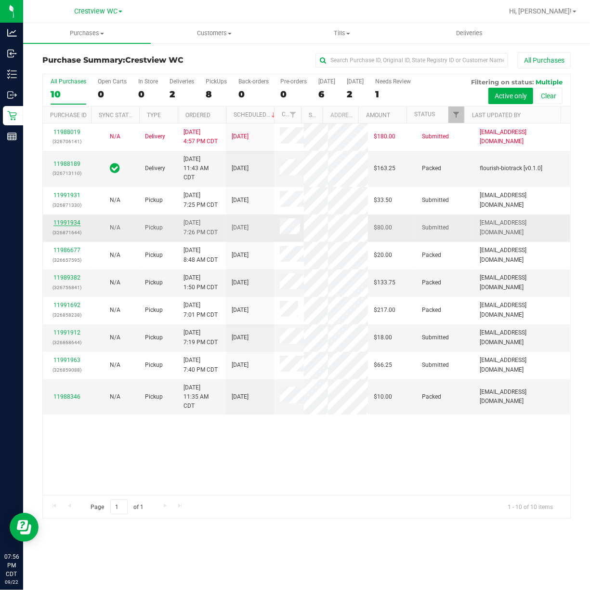
click at [66, 226] on link "11991934" at bounding box center [66, 222] width 27 height 7
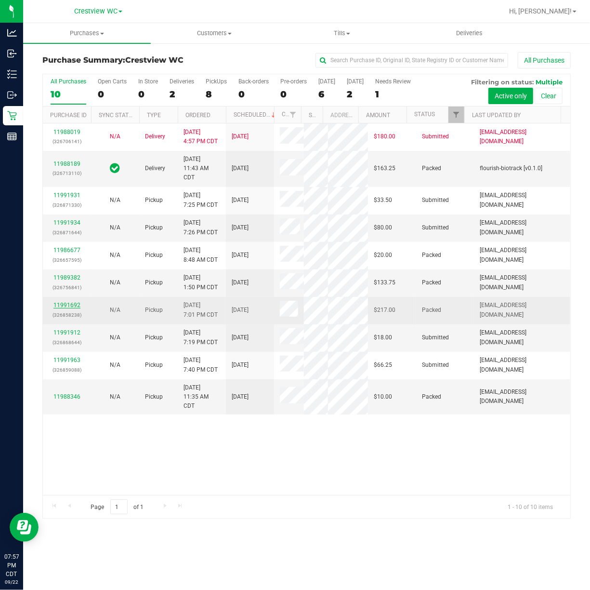
click at [68, 308] on link "11991692" at bounding box center [66, 305] width 27 height 7
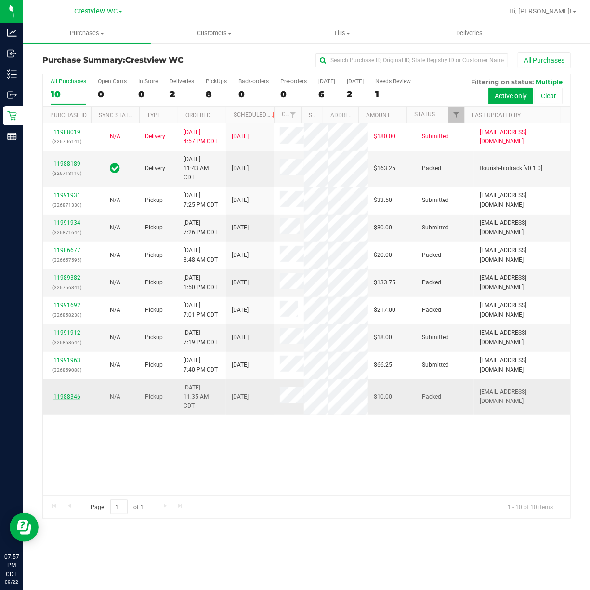
click at [68, 400] on link "11988346" at bounding box center [66, 396] width 27 height 7
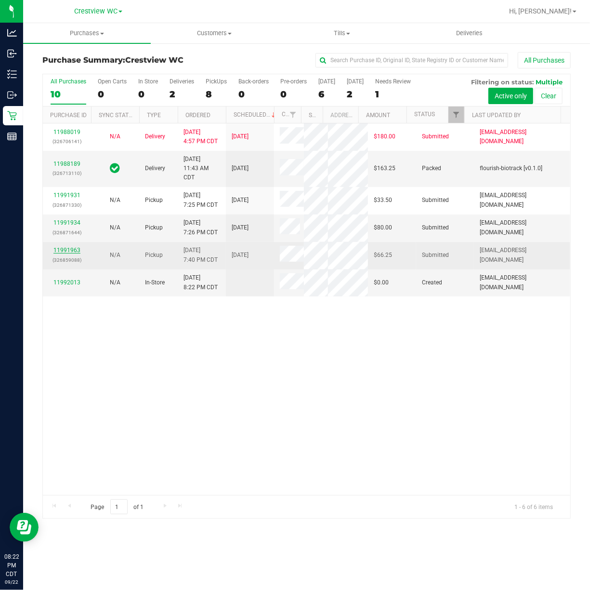
click at [65, 253] on link "11991963" at bounding box center [66, 250] width 27 height 7
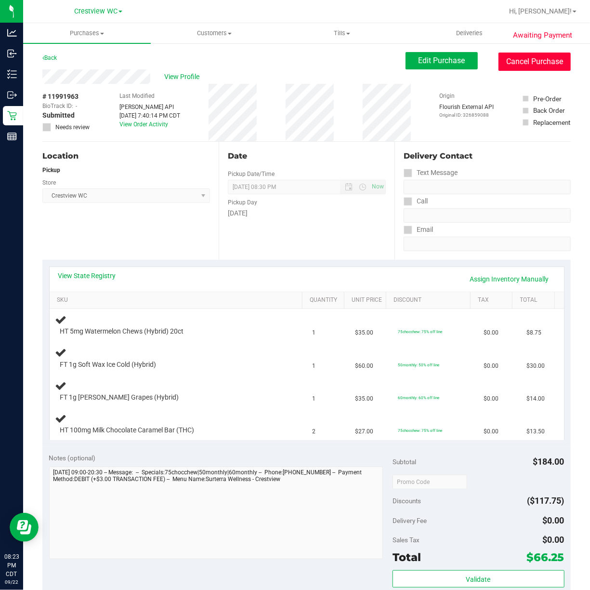
click at [509, 64] on button "Cancel Purchase" at bounding box center [535, 62] width 72 height 18
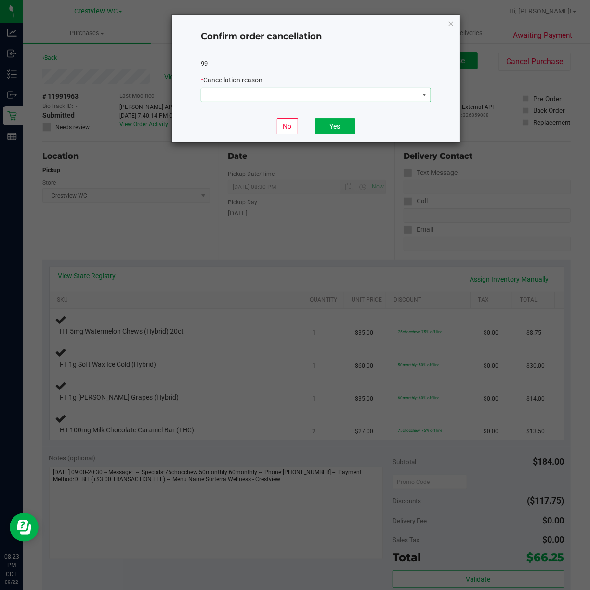
click at [358, 90] on span at bounding box center [309, 94] width 217 height 13
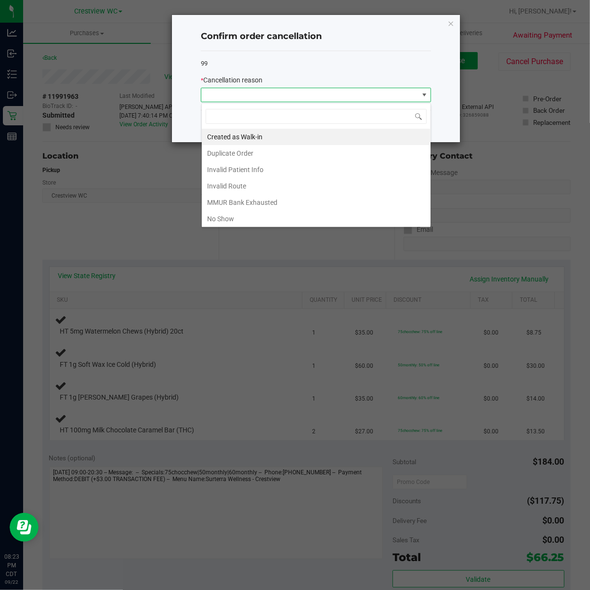
scroll to position [14, 230]
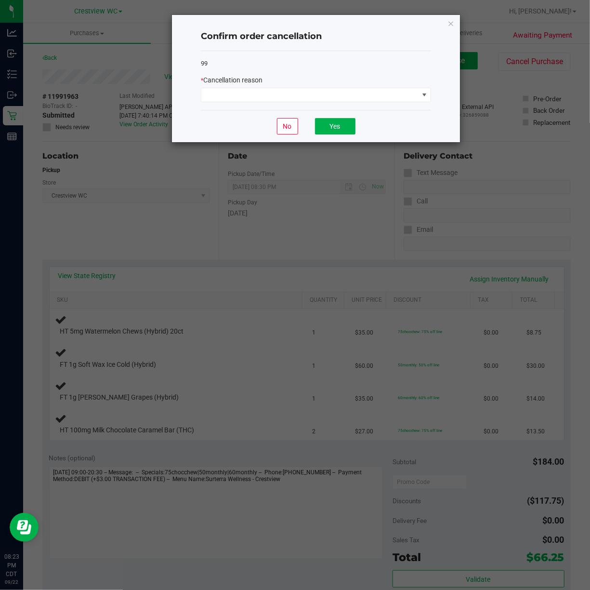
click at [211, 239] on ngb-modal-window "Confirm order cancellation 99 * Cancellation reason No Yes" at bounding box center [298, 295] width 597 height 590
click at [272, 97] on span at bounding box center [309, 94] width 217 height 13
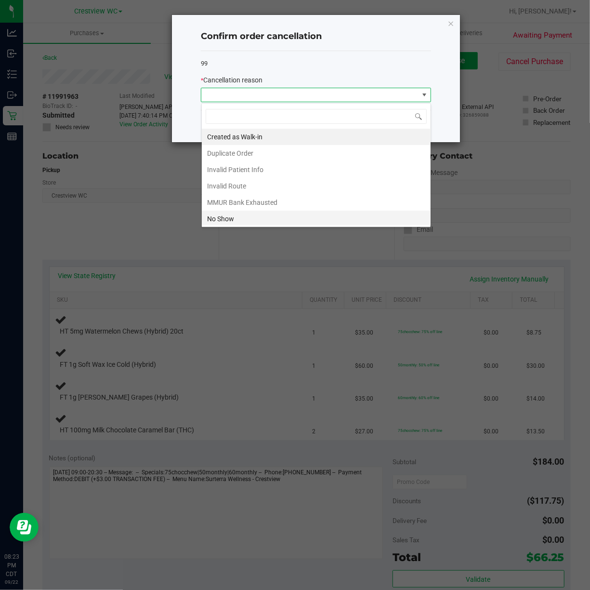
click at [223, 218] on li "No Show" at bounding box center [316, 219] width 229 height 16
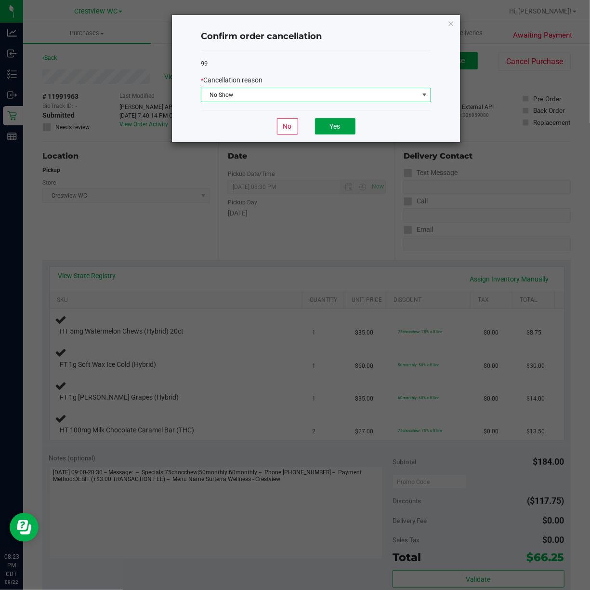
click at [336, 126] on button "Yes" at bounding box center [335, 126] width 40 height 16
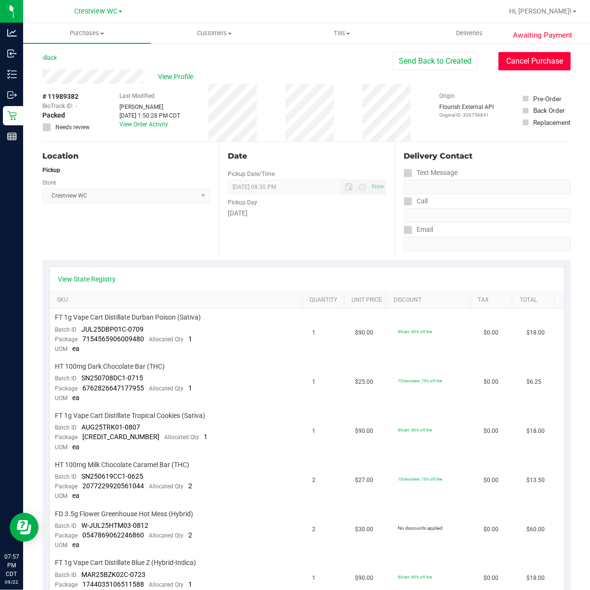
click at [499, 60] on button "Cancel Purchase" at bounding box center [535, 61] width 72 height 18
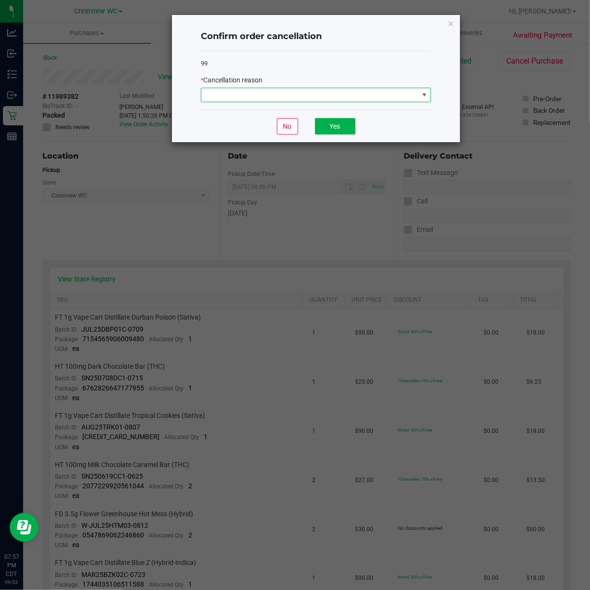
click at [305, 97] on span at bounding box center [309, 94] width 217 height 13
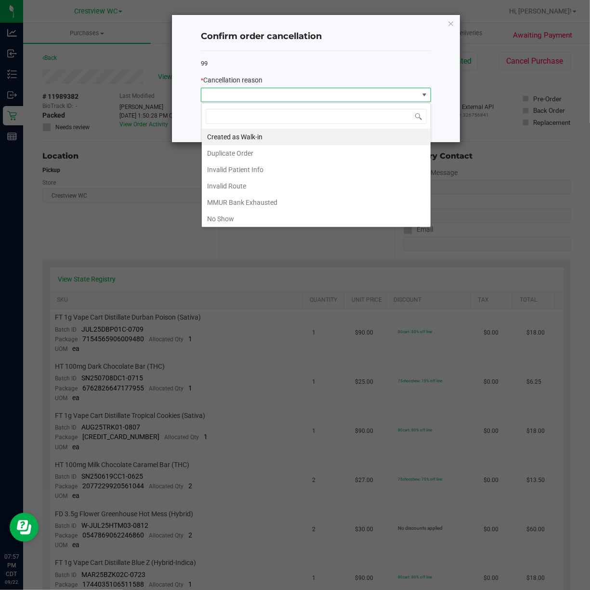
scroll to position [14, 230]
click at [216, 218] on li "No Show" at bounding box center [316, 219] width 229 height 16
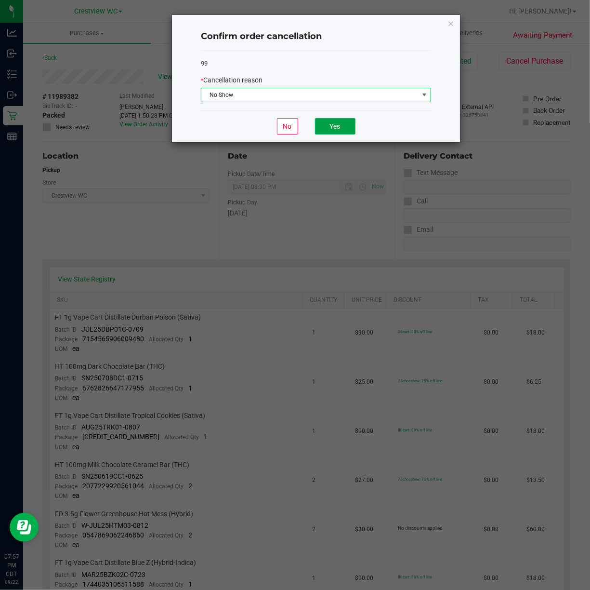
click at [344, 132] on button "Yes" at bounding box center [335, 126] width 40 height 16
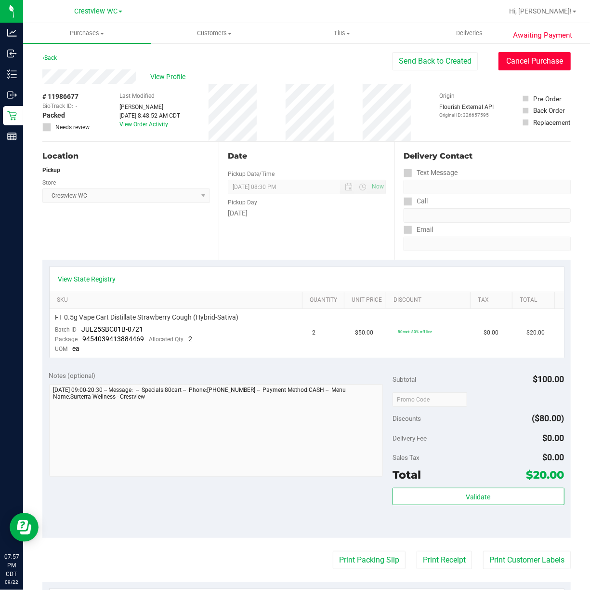
click at [550, 53] on button "Cancel Purchase" at bounding box center [535, 61] width 72 height 18
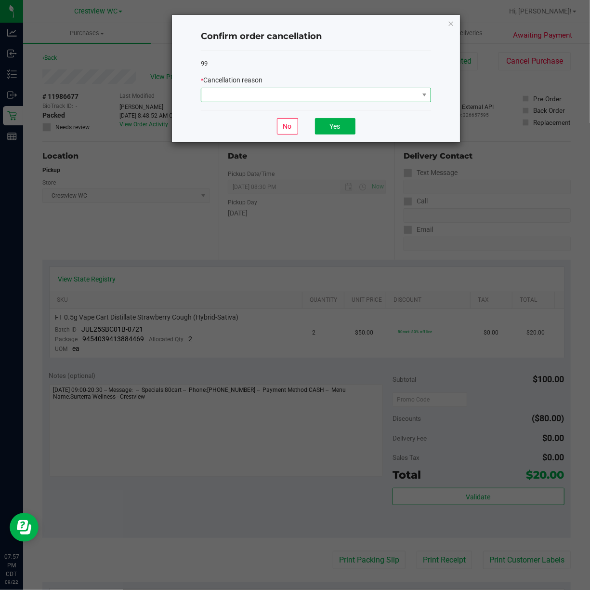
click at [409, 95] on span at bounding box center [309, 94] width 217 height 13
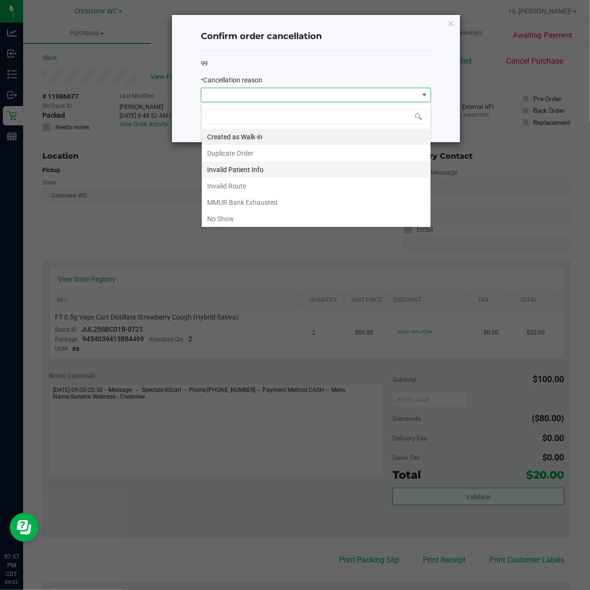
scroll to position [14, 230]
click at [272, 220] on li "No Show" at bounding box center [316, 219] width 229 height 16
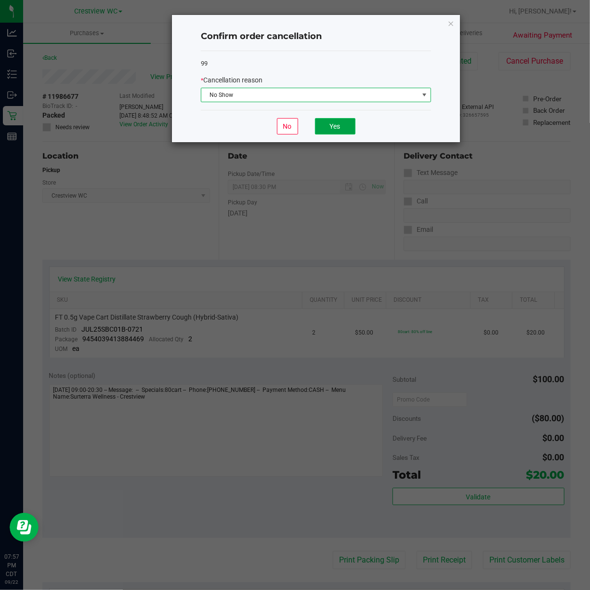
click at [338, 129] on button "Yes" at bounding box center [335, 126] width 40 height 16
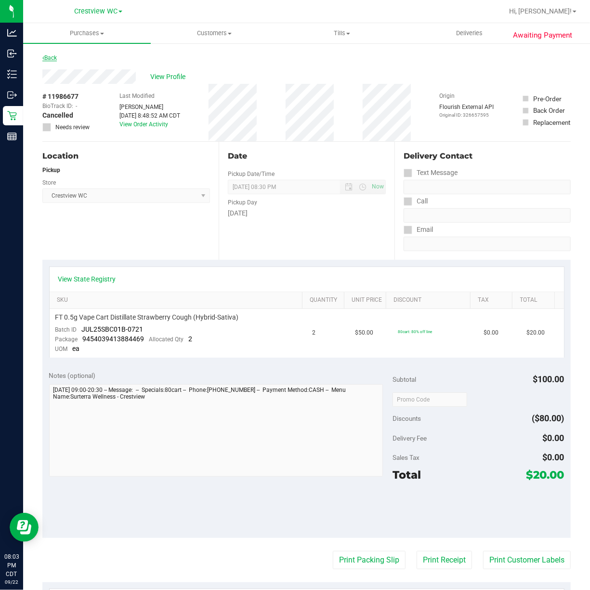
click at [57, 56] on link "Back" at bounding box center [49, 57] width 14 height 7
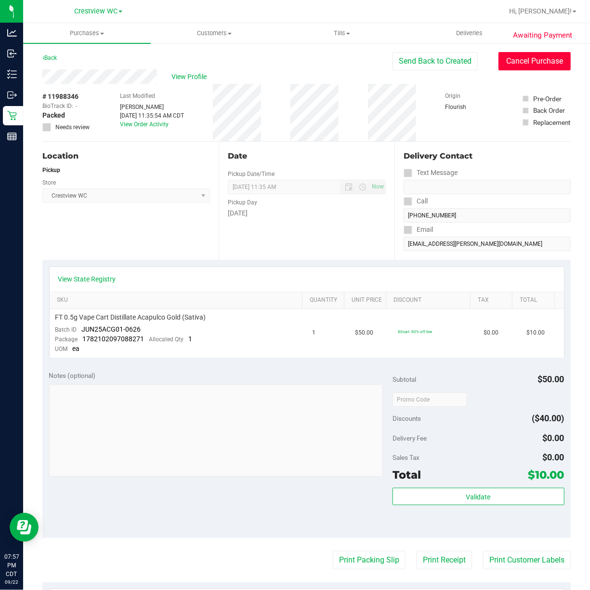
click at [510, 60] on button "Cancel Purchase" at bounding box center [535, 61] width 72 height 18
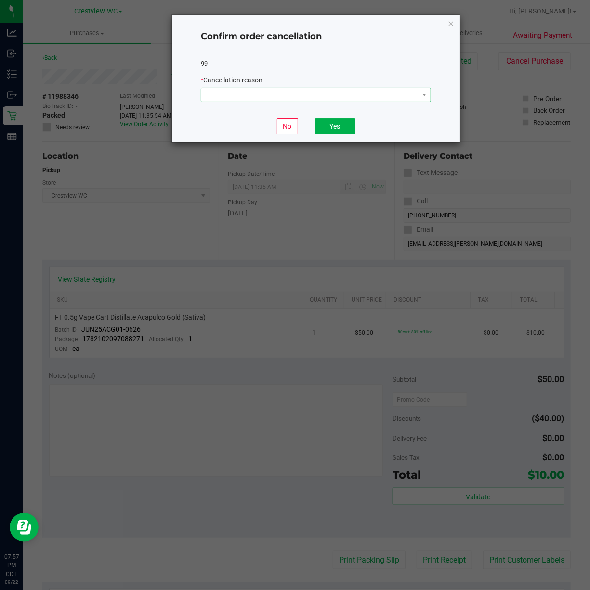
click at [311, 97] on span at bounding box center [309, 94] width 217 height 13
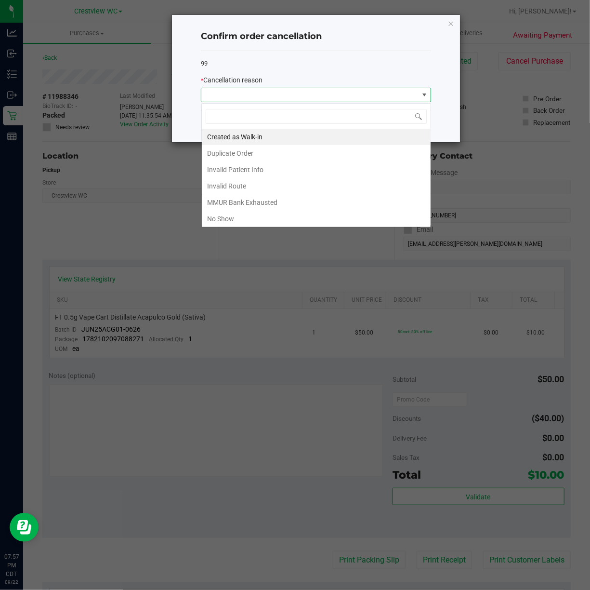
scroll to position [14, 230]
click at [263, 212] on li "No Show" at bounding box center [316, 219] width 229 height 16
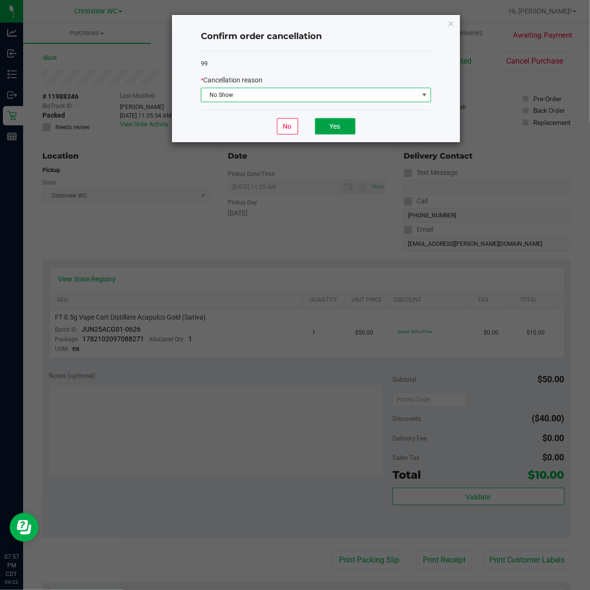
click at [345, 121] on button "Yes" at bounding box center [335, 126] width 40 height 16
